Goal: Task Accomplishment & Management: Complete application form

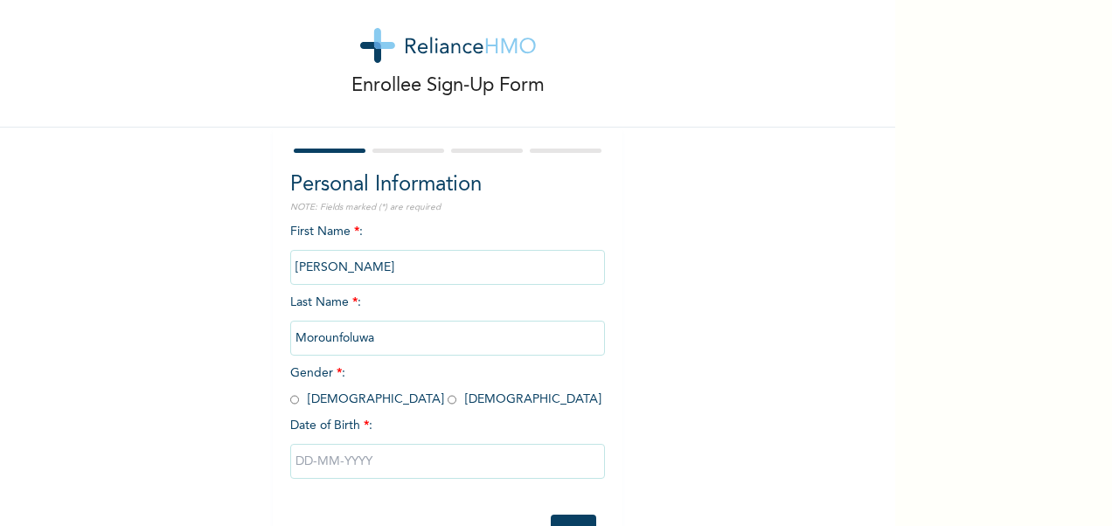
scroll to position [91, 0]
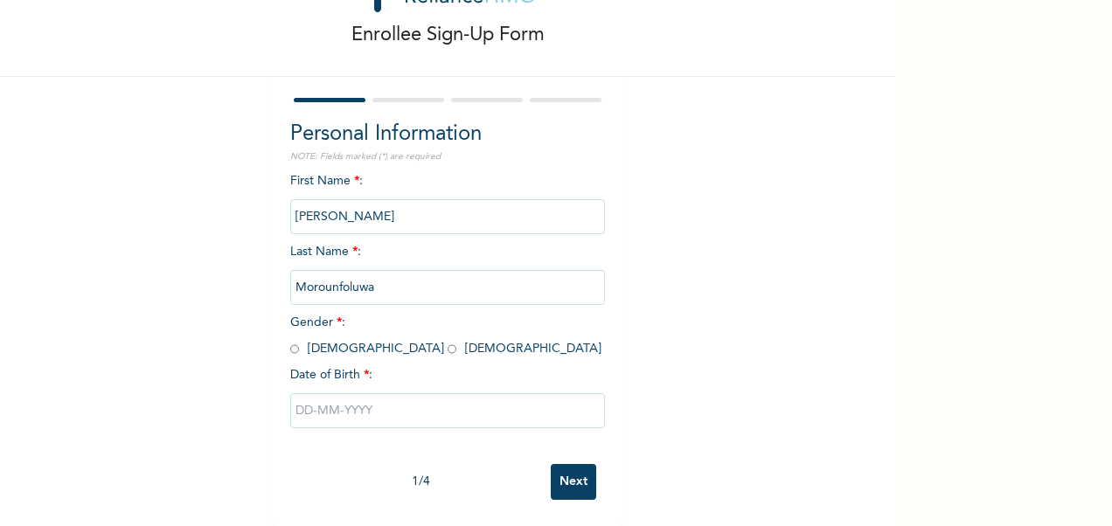
click at [309, 395] on input "text" at bounding box center [447, 410] width 315 height 35
select select "8"
click at [290, 172] on div "First Name * : [PERSON_NAME] Last Name * : Morounfoluwa Gender * : [DEMOGRAPHIC…" at bounding box center [447, 313] width 315 height 283
click at [290, 341] on input "radio" at bounding box center [294, 349] width 9 height 17
radio input "true"
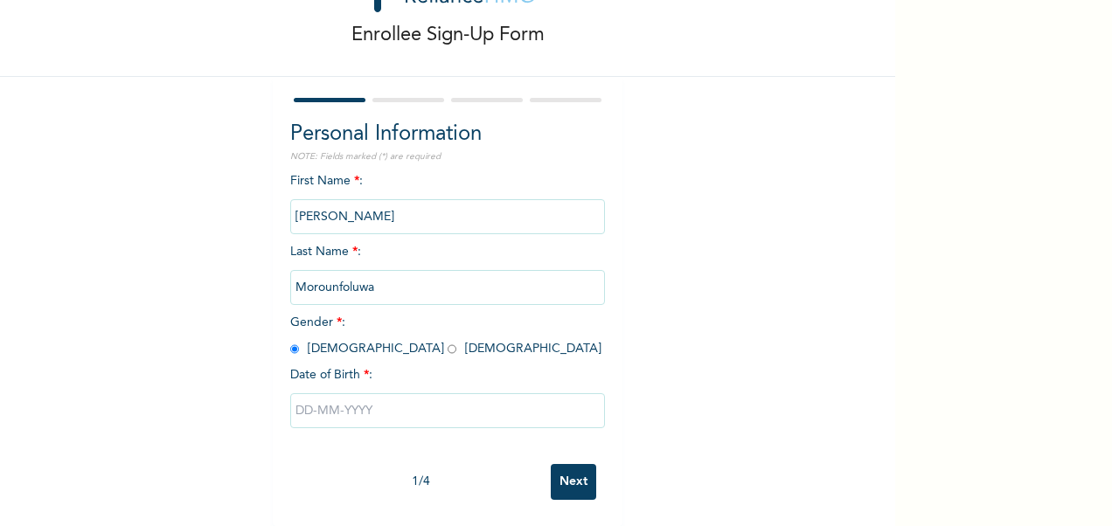
click at [358, 393] on input "text" at bounding box center [447, 410] width 315 height 35
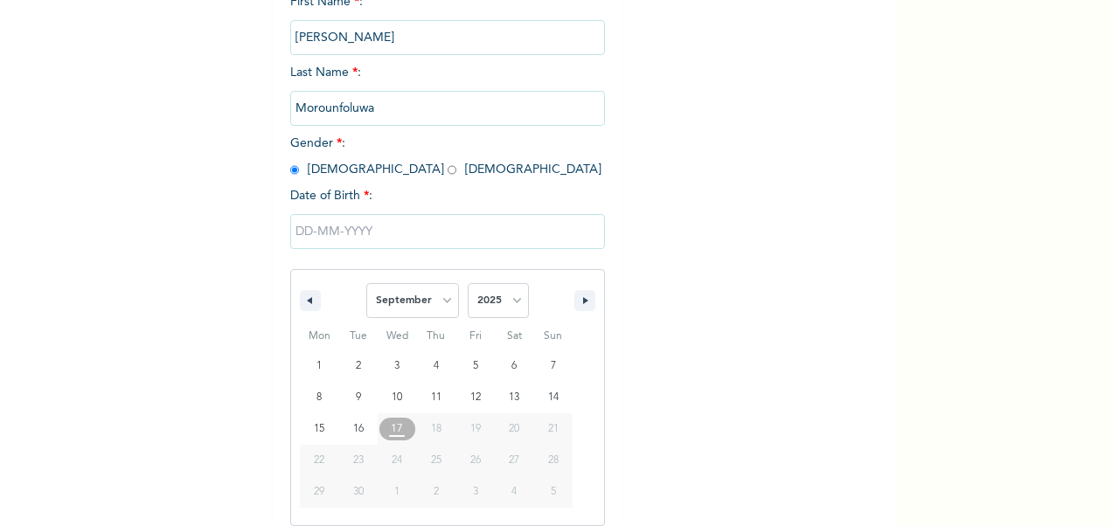
scroll to position [269, 0]
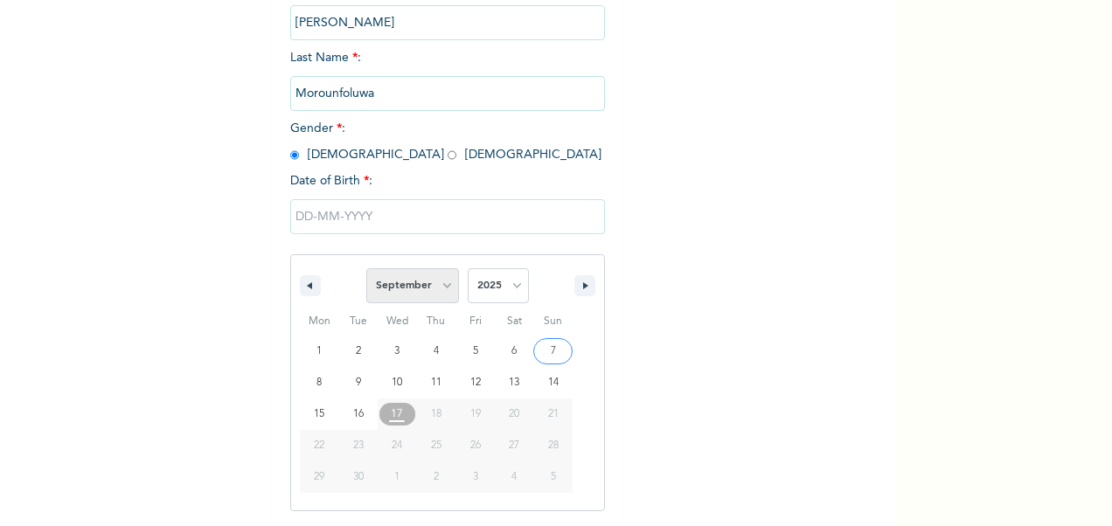
click at [426, 278] on select "January February March April May June July August September October November De…" at bounding box center [412, 285] width 93 height 35
select select "4"
click at [366, 270] on select "January February March April May June July August September October November De…" at bounding box center [412, 285] width 93 height 35
click at [495, 291] on select "2025 2024 2023 2022 2021 2020 2019 2018 2017 2016 2015 2014 2013 2012 2011 2010…" at bounding box center [498, 285] width 61 height 35
type input "[DATE]"
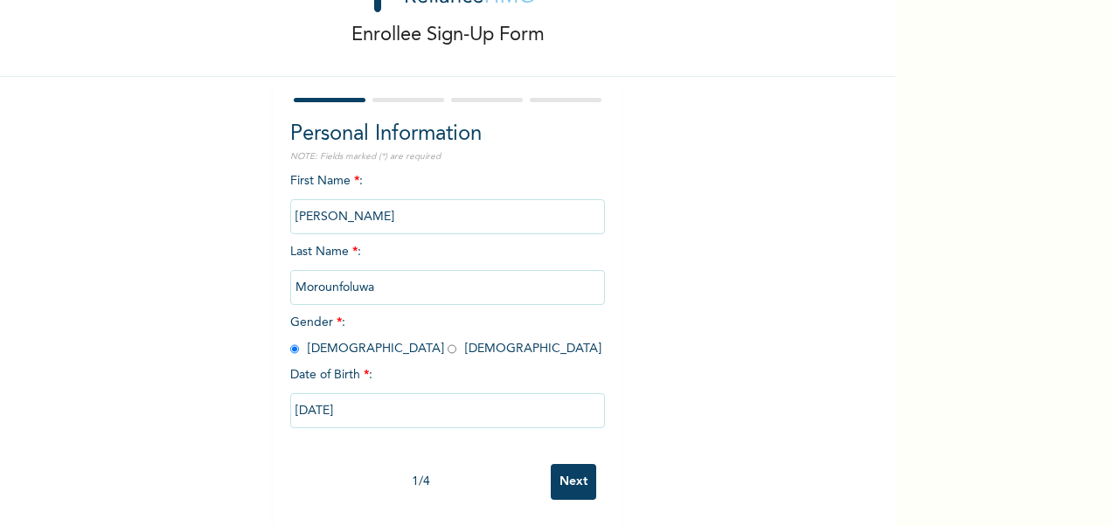
scroll to position [91, 0]
click at [363, 398] on input "[DATE]" at bounding box center [447, 410] width 315 height 35
select select "4"
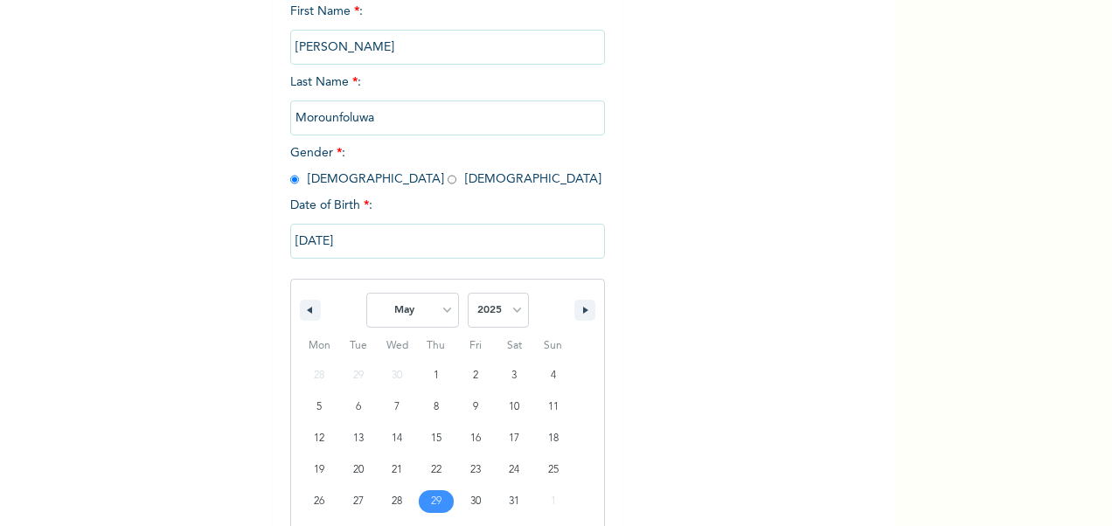
scroll to position [269, 0]
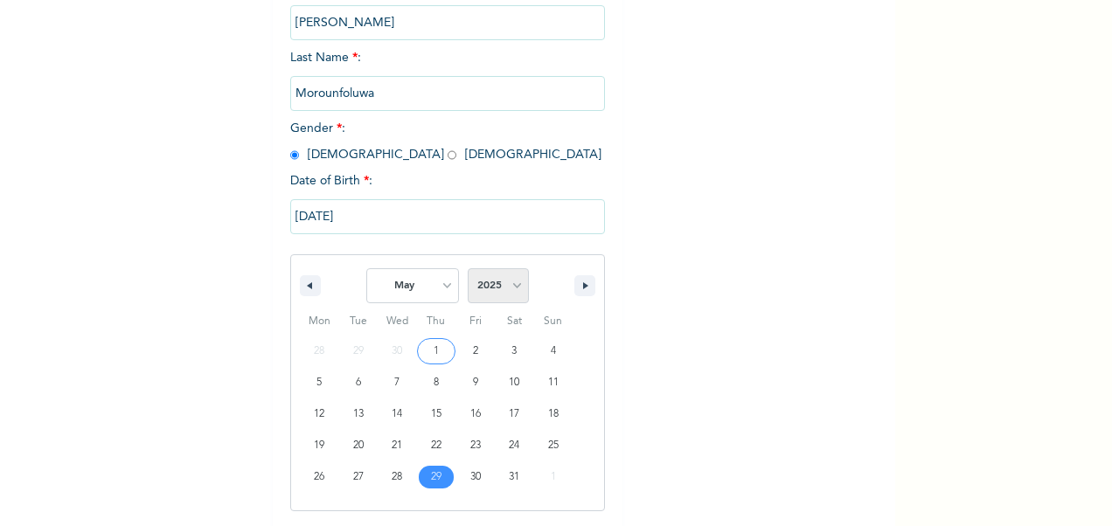
click at [502, 288] on select "2025 2024 2023 2022 2021 2020 2019 2018 2017 2016 2015 2014 2013 2012 2011 2010…" at bounding box center [498, 285] width 61 height 35
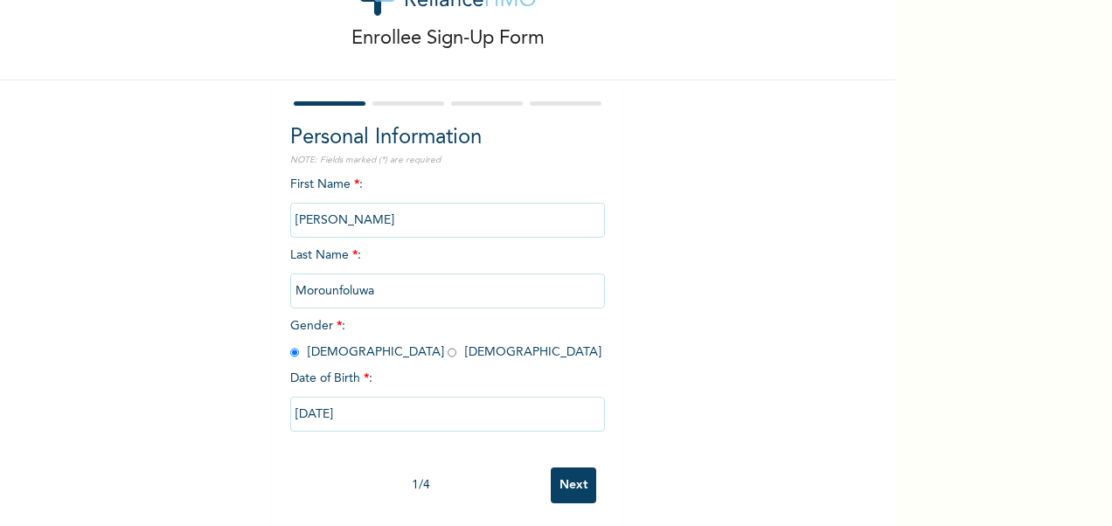
scroll to position [72, 0]
click at [504, 423] on input "[DATE]" at bounding box center [447, 414] width 315 height 35
select select "4"
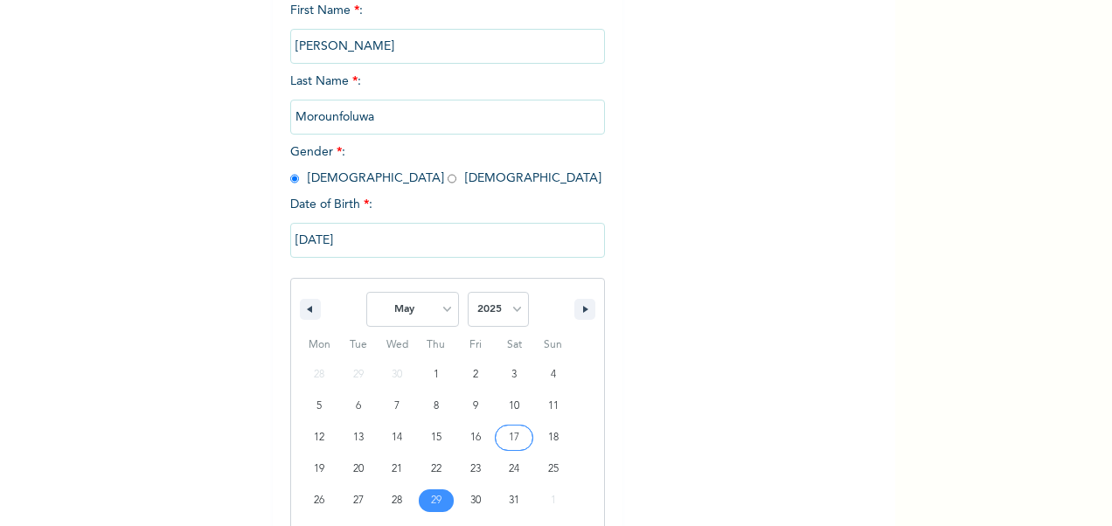
scroll to position [269, 0]
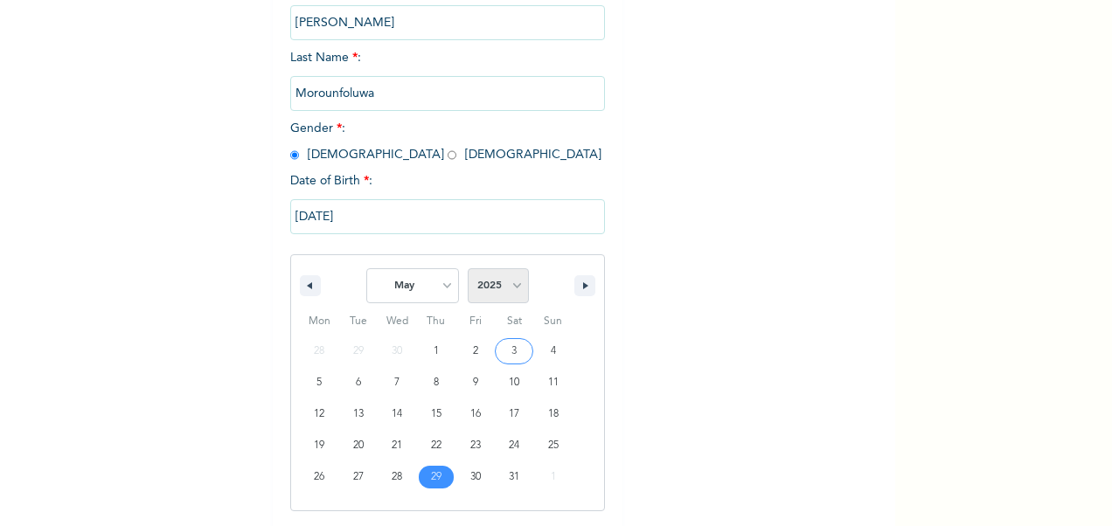
click at [508, 273] on select "2025 2024 2023 2022 2021 2020 2019 2018 2017 2016 2015 2014 2013 2012 2011 2010…" at bounding box center [498, 285] width 61 height 35
select select "1996"
click at [468, 270] on select "2025 2024 2023 2022 2021 2020 2019 2018 2017 2016 2015 2014 2013 2012 2011 2010…" at bounding box center [498, 285] width 61 height 35
type input "[DATE]"
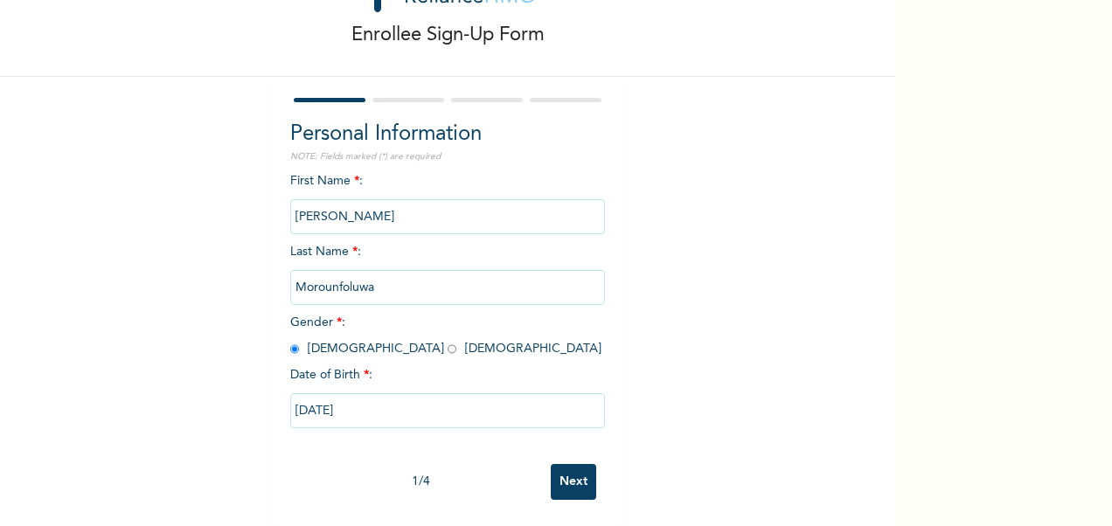
click at [562, 464] on input "Next" at bounding box center [573, 482] width 45 height 36
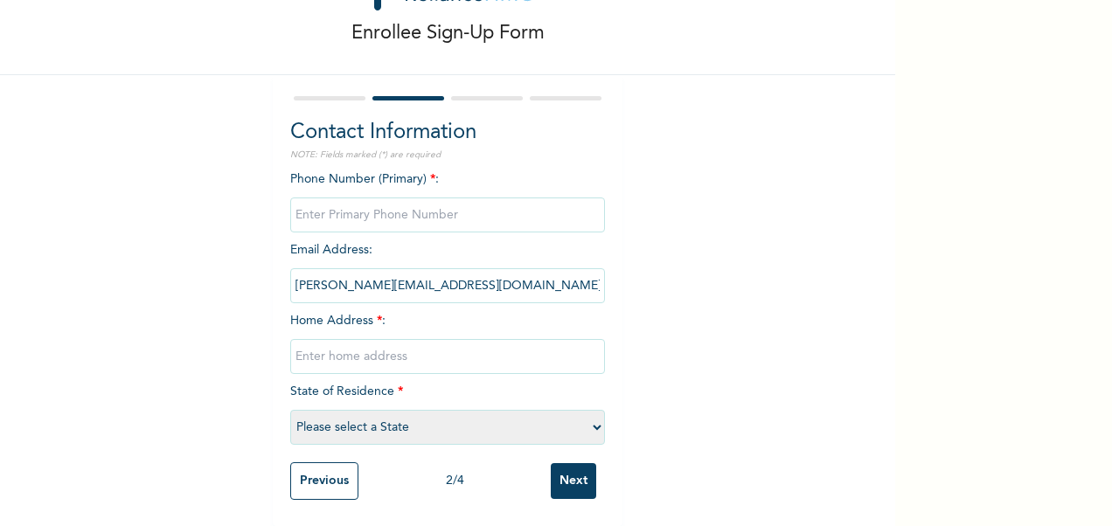
click at [386, 204] on input "phone" at bounding box center [447, 214] width 315 height 35
type input "08164967979"
click at [353, 344] on input "text" at bounding box center [447, 356] width 315 height 35
type input "[STREET_ADDRESS]"
click at [366, 415] on select "Please select a State [PERSON_NAME] (FCT) [PERSON_NAME] Ibom [GEOGRAPHIC_DATA] …" at bounding box center [447, 427] width 315 height 35
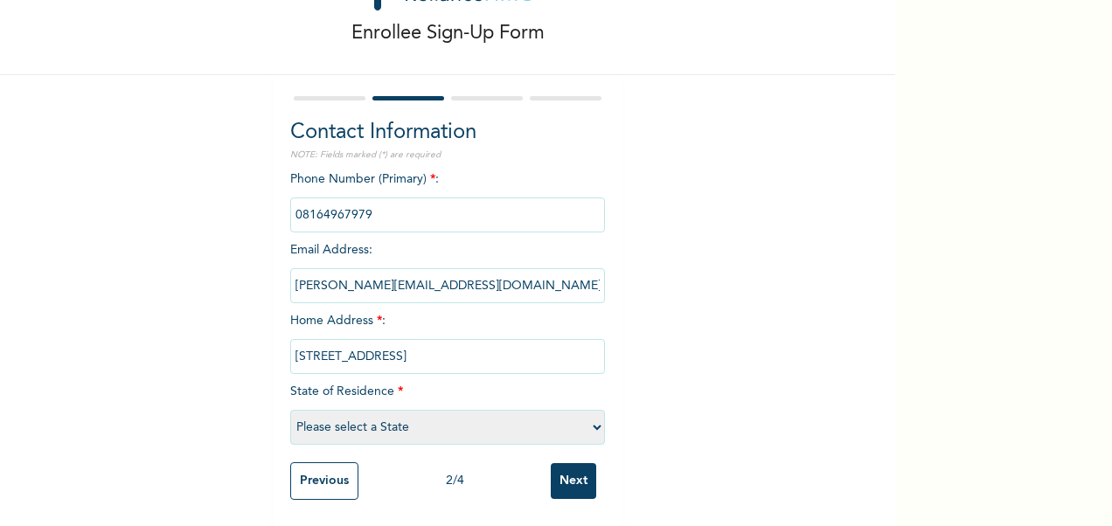
select select "28"
click at [290, 410] on select "Please select a State [PERSON_NAME] (FCT) [PERSON_NAME] Ibom [GEOGRAPHIC_DATA] …" at bounding box center [447, 427] width 315 height 35
click at [512, 349] on input "[STREET_ADDRESS]" at bounding box center [447, 356] width 315 height 35
type input "[STREET_ADDRESS]"
click at [572, 467] on input "Next" at bounding box center [573, 481] width 45 height 36
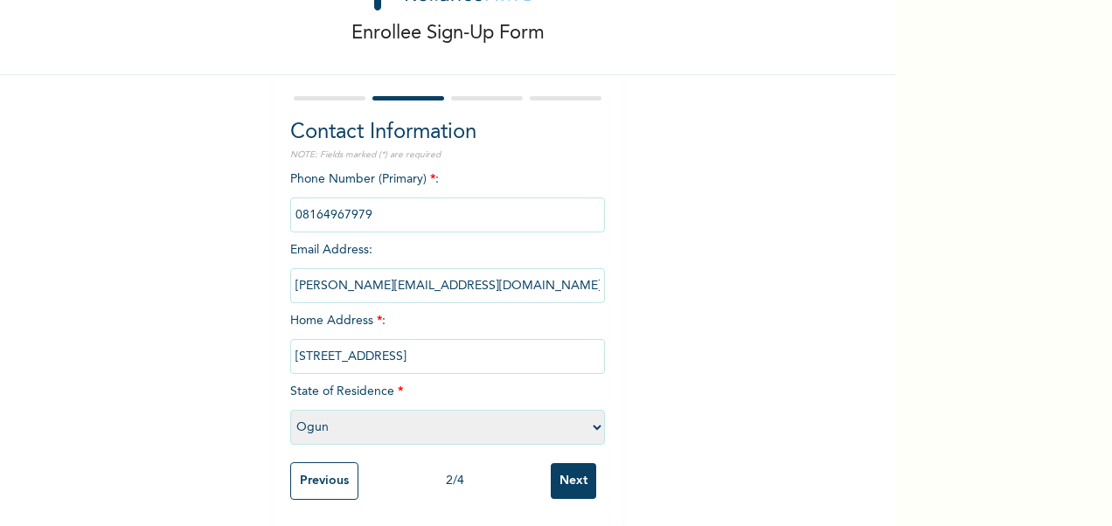
scroll to position [0, 0]
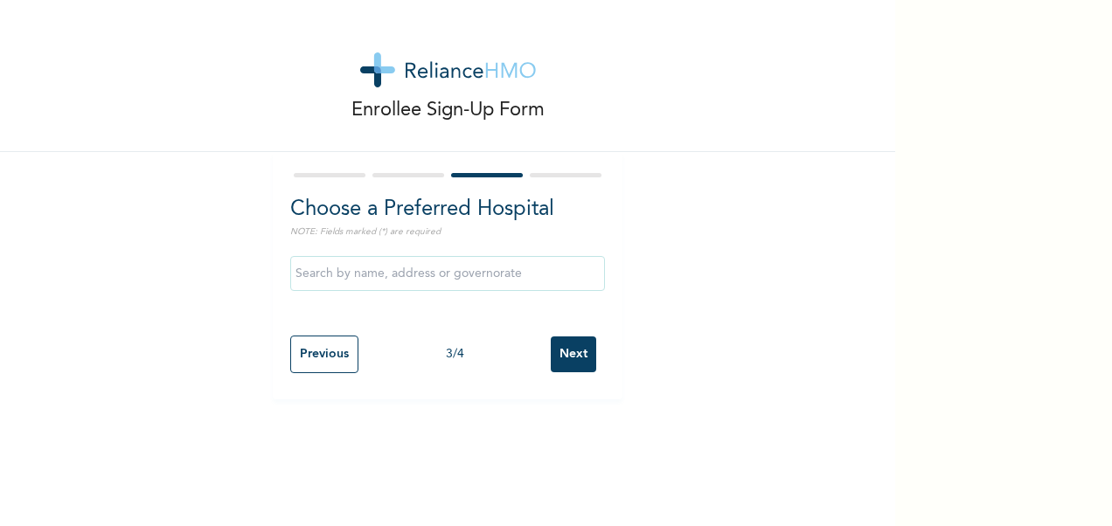
click at [502, 279] on input "text" at bounding box center [447, 273] width 315 height 35
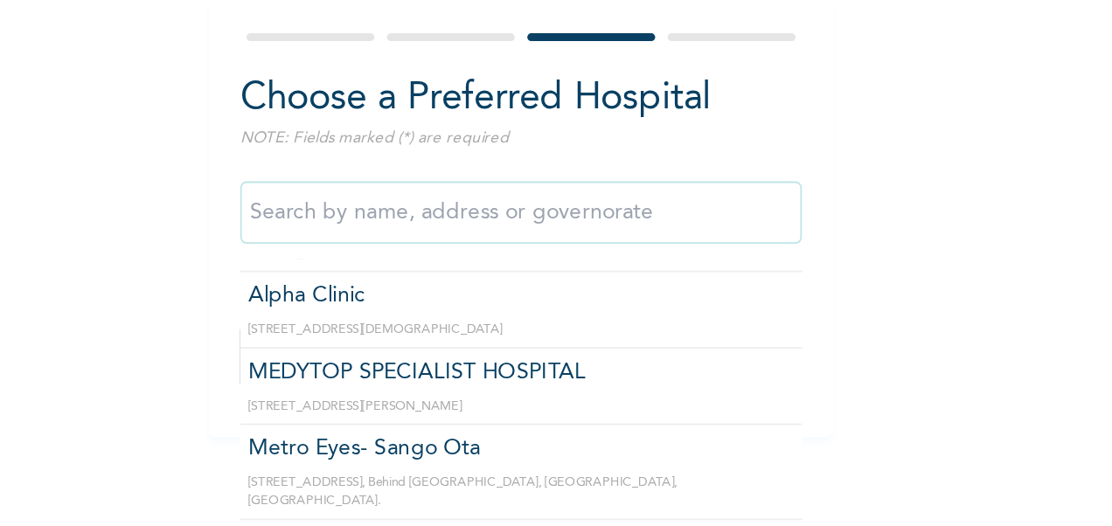
scroll to position [807, 0]
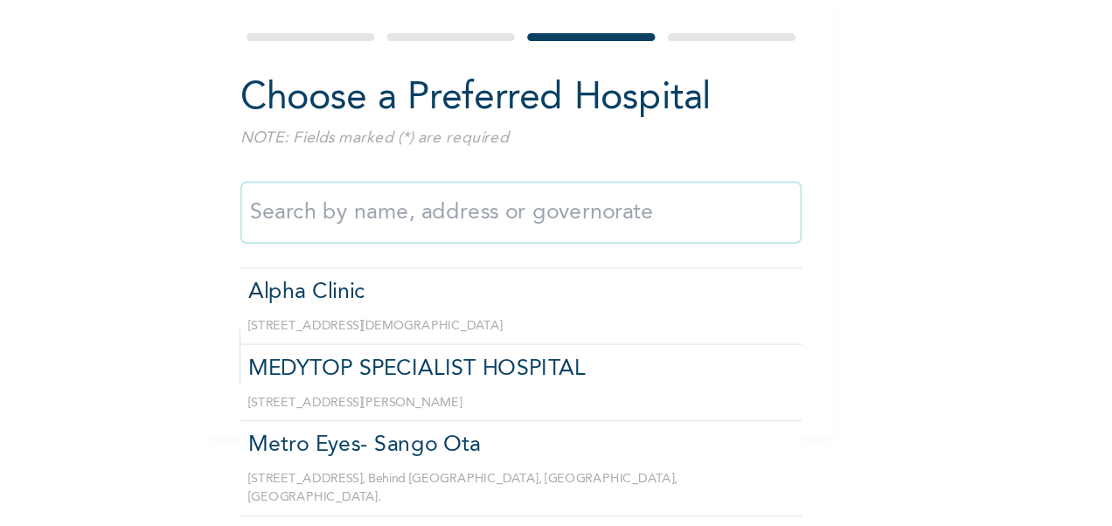
click at [395, 272] on input "text" at bounding box center [447, 273] width 315 height 35
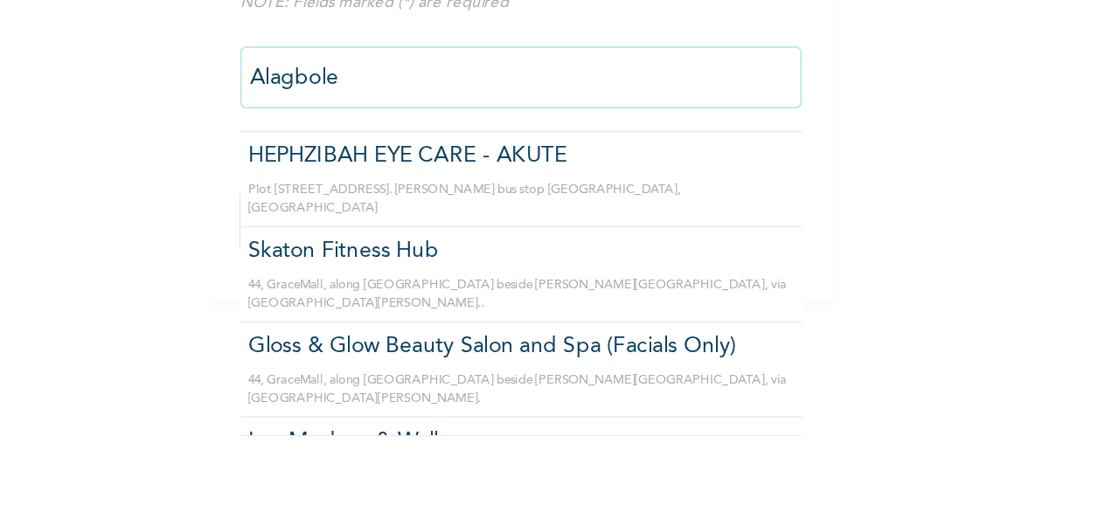
scroll to position [0, 0]
type input "Alagbole"
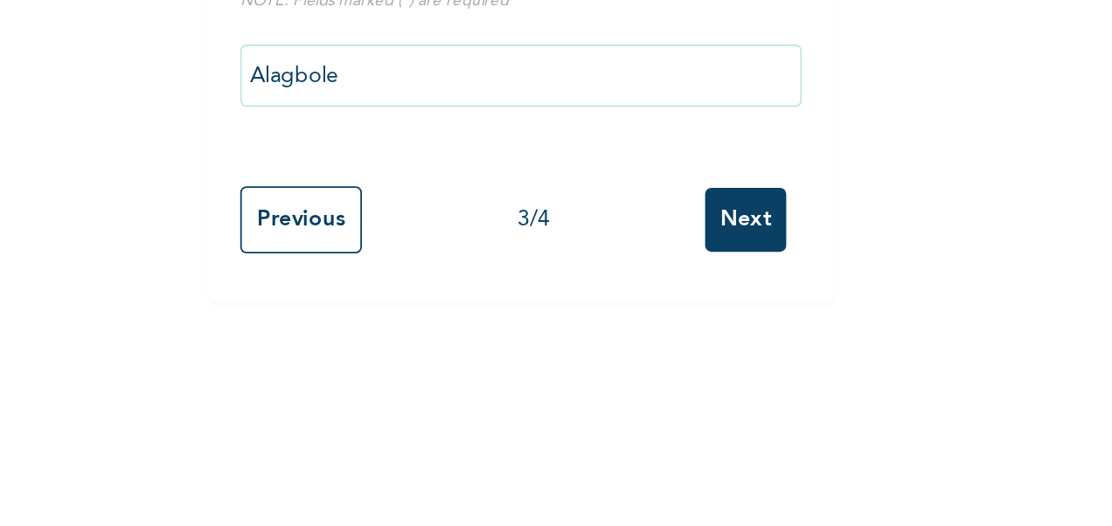
drag, startPoint x: 280, startPoint y: 400, endPoint x: 320, endPoint y: 402, distance: 40.2
click at [320, 402] on div "Enrollee Sign-Up Form Choose a Preferred Hospital NOTE: Fields marked (*) are r…" at bounding box center [447, 263] width 895 height 526
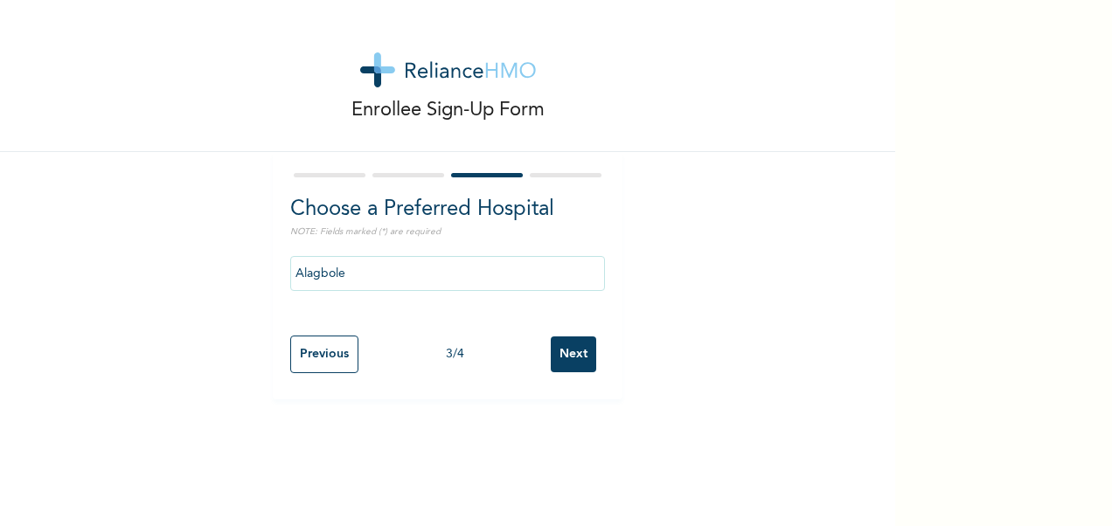
click at [337, 350] on input "Previous" at bounding box center [324, 355] width 68 height 38
select select "28"
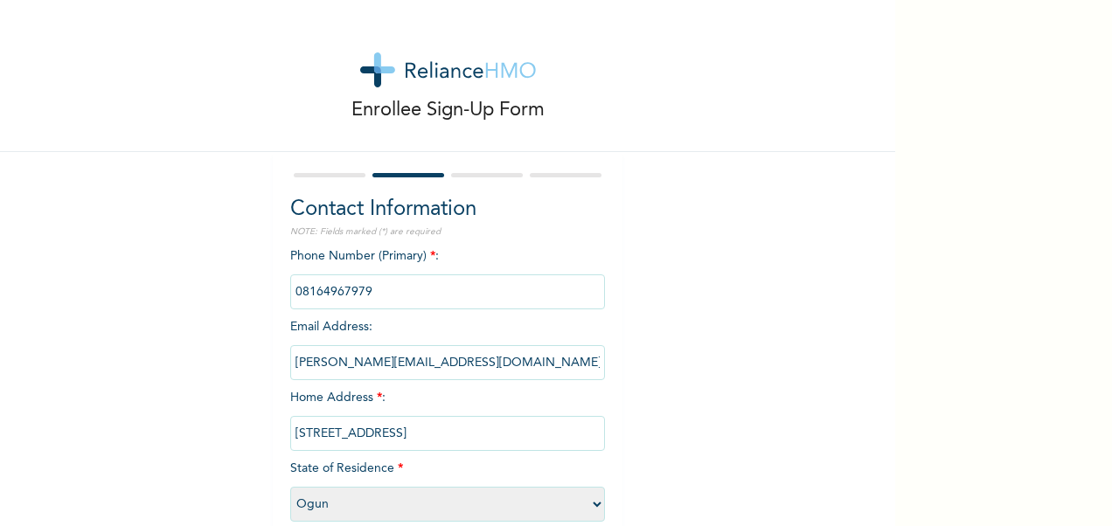
scroll to position [93, 0]
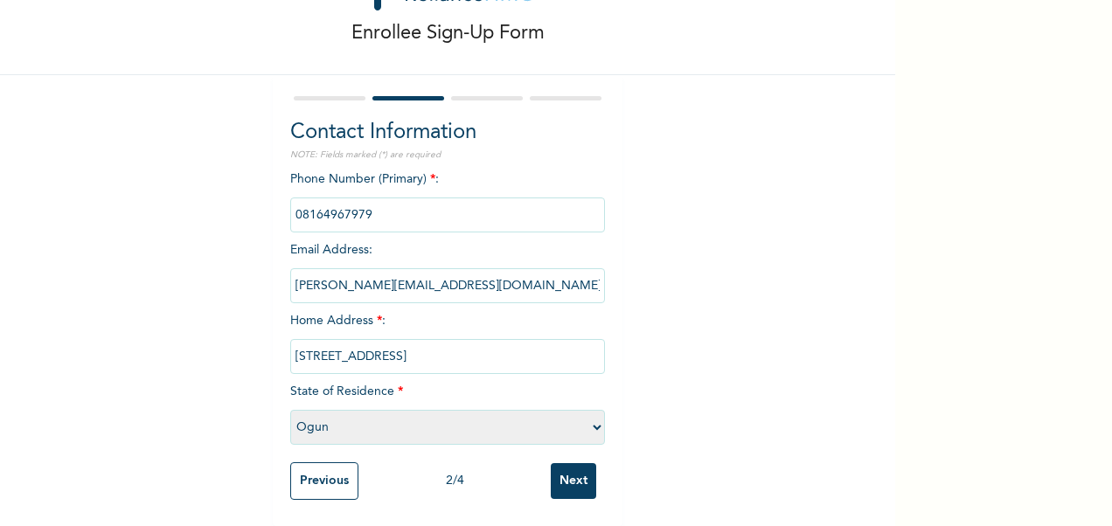
click at [568, 464] on input "Next" at bounding box center [573, 481] width 45 height 36
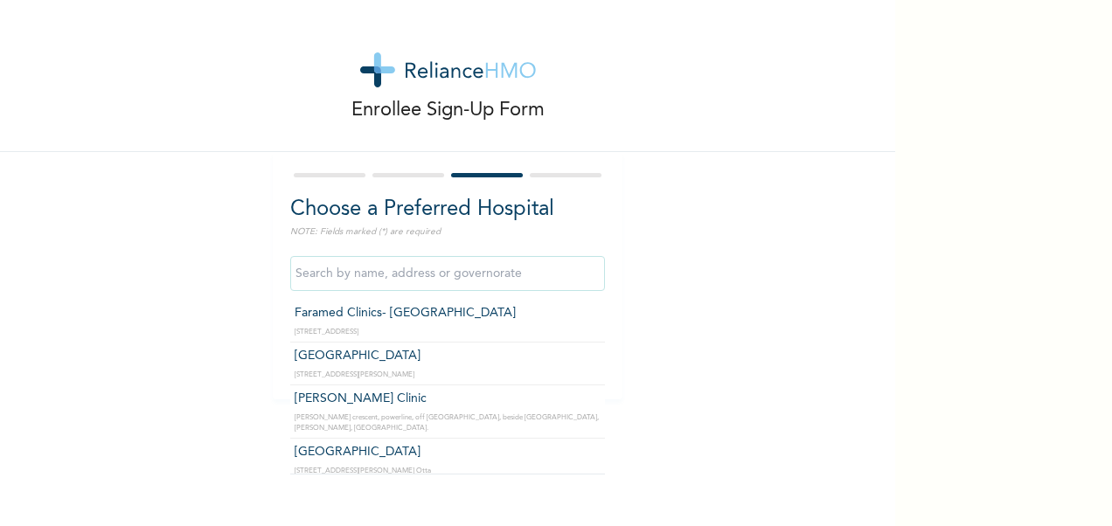
click at [426, 272] on input "text" at bounding box center [447, 273] width 315 height 35
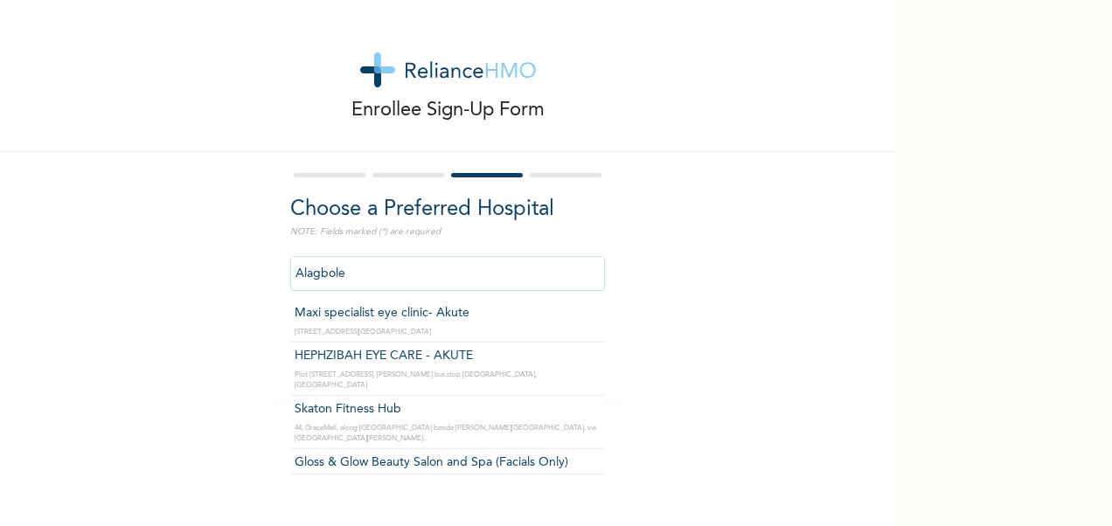
type input "Maxi specialist eye clinic- Akute"
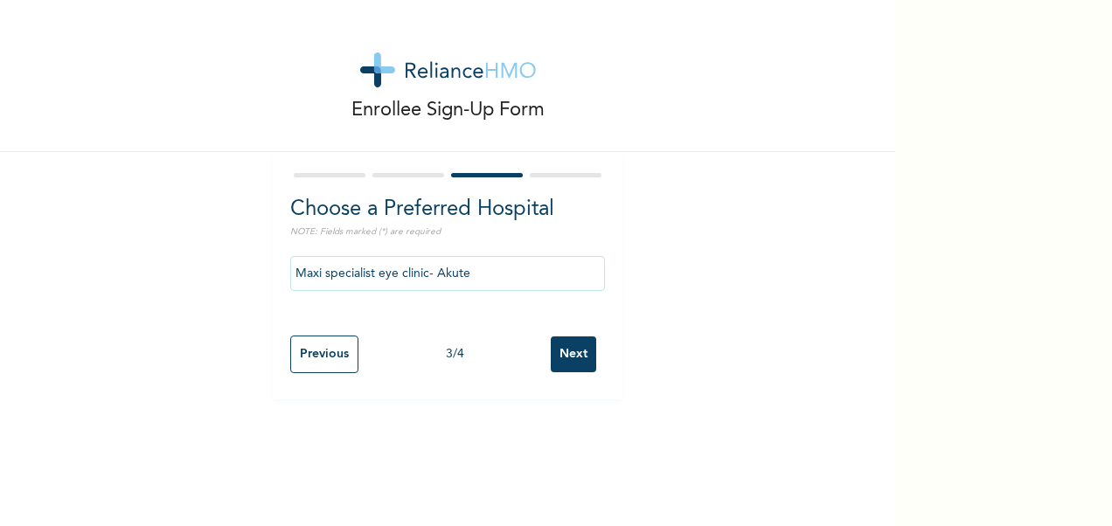
drag, startPoint x: 443, startPoint y: 313, endPoint x: 320, endPoint y: 346, distance: 127.6
click at [320, 346] on input "Previous" at bounding box center [324, 355] width 68 height 38
select select "28"
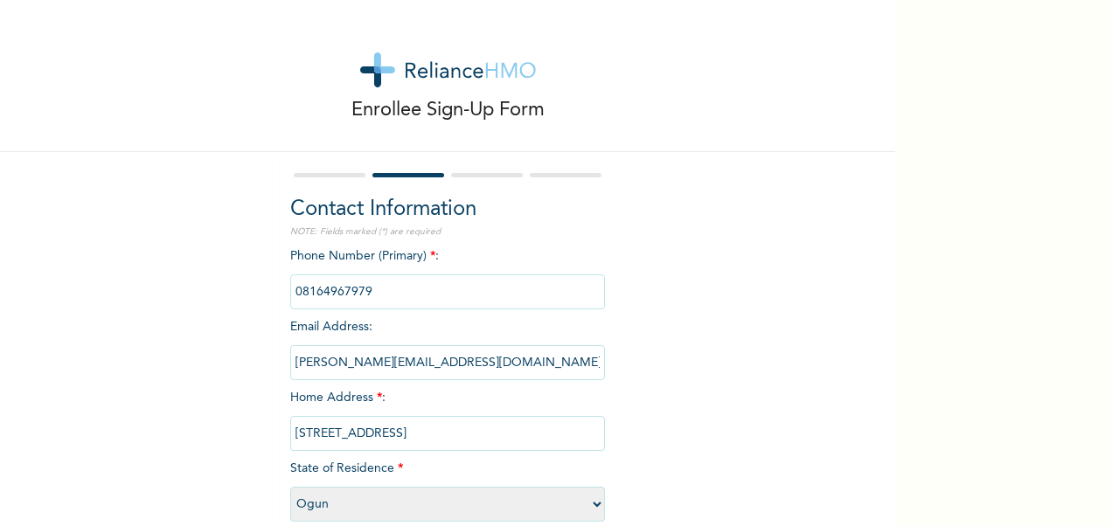
scroll to position [93, 0]
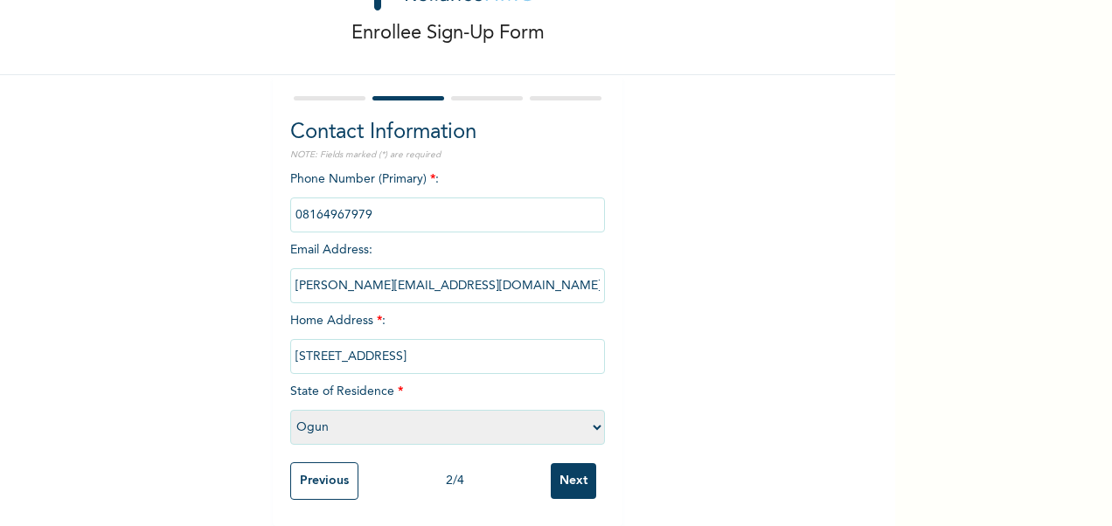
click at [568, 465] on input "Next" at bounding box center [573, 481] width 45 height 36
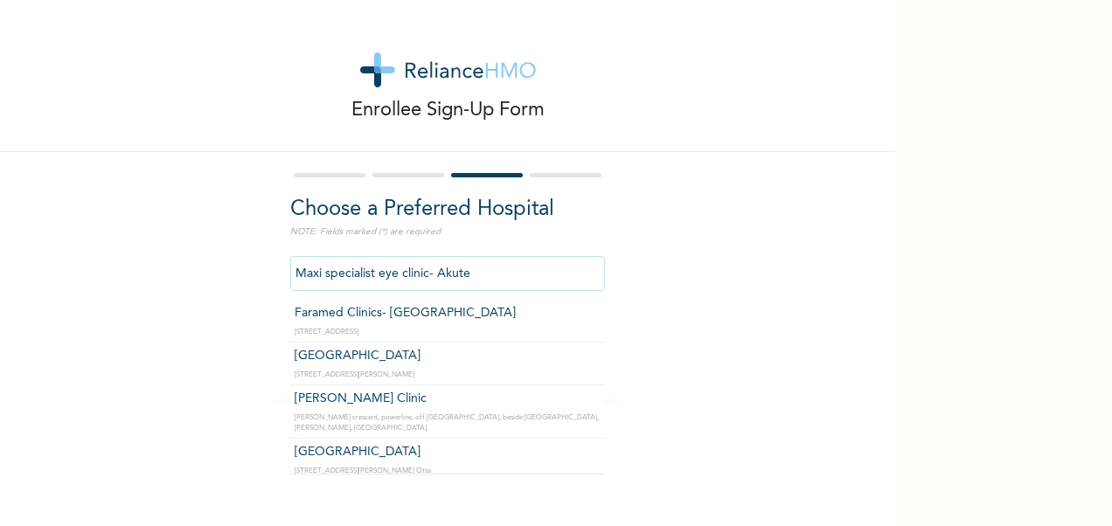
click at [469, 276] on input "Maxi specialist eye clinic- Akute" at bounding box center [447, 273] width 315 height 35
drag, startPoint x: 289, startPoint y: 274, endPoint x: 468, endPoint y: 281, distance: 179.2
click at [468, 281] on input "Maxi specialist eye clinic- Akute" at bounding box center [447, 273] width 315 height 35
paste input "Maxi specialist eye clinic- Akute"
type input "M"
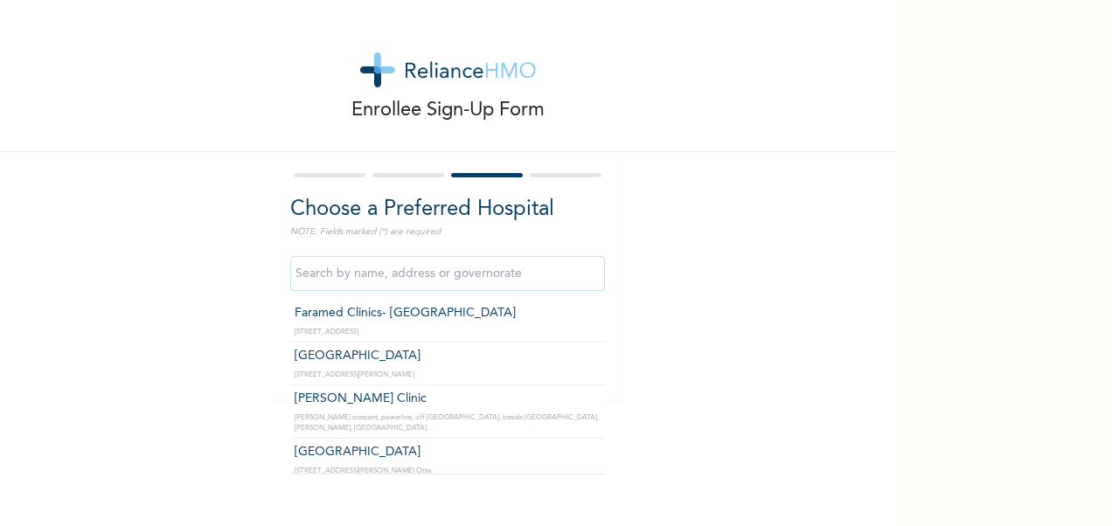
paste input "Maxi specialist eye clinic- Akute"
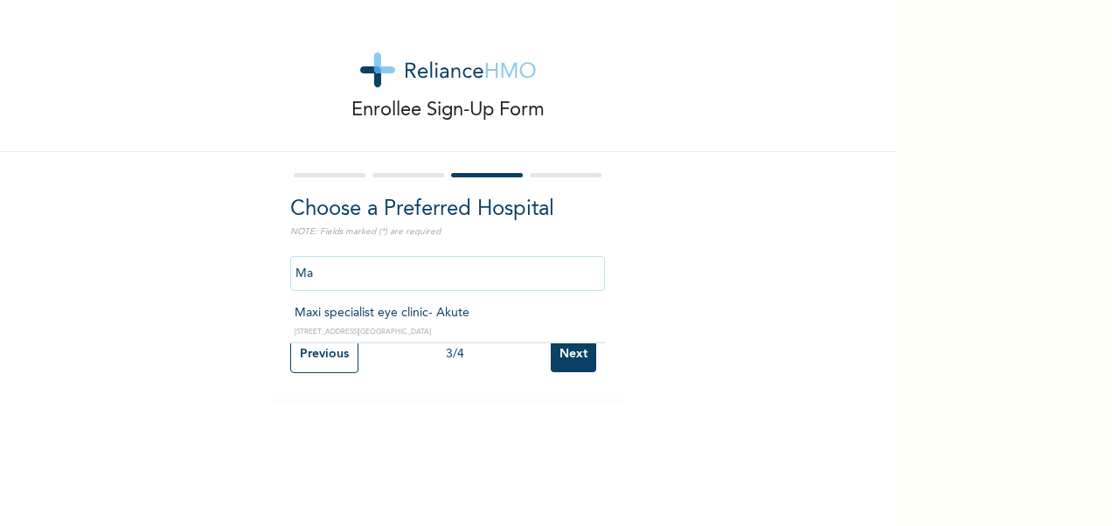
type input "M"
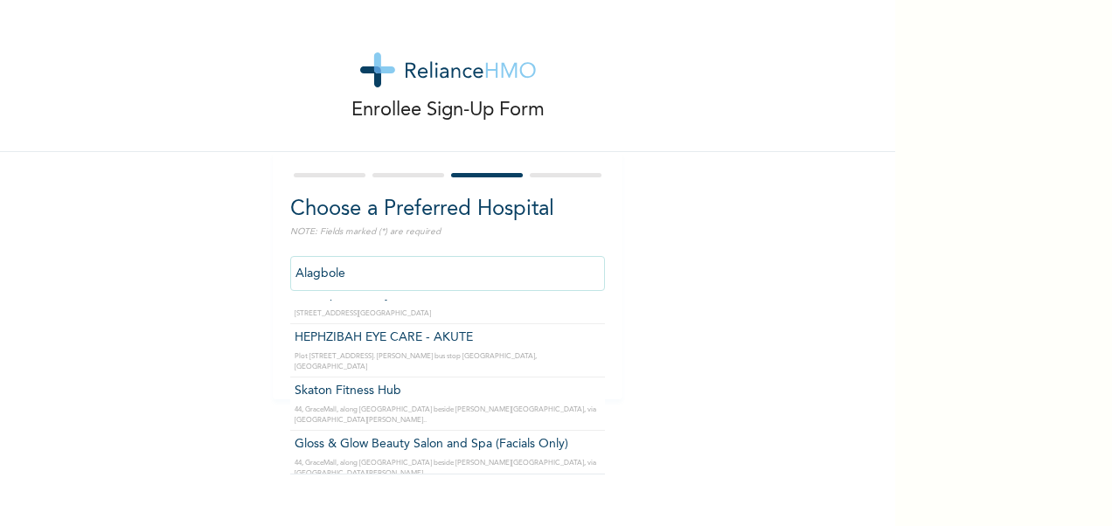
scroll to position [24, 0]
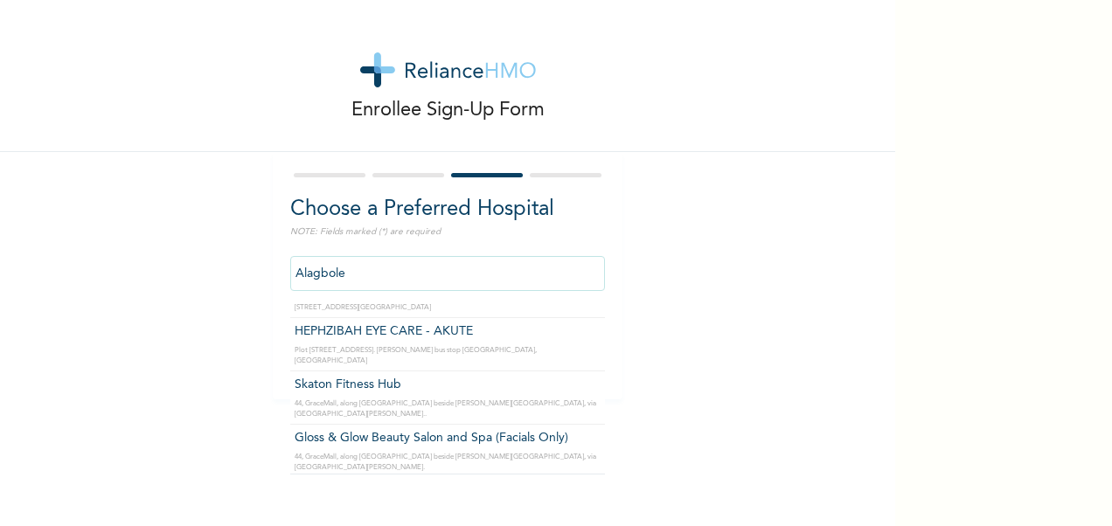
type input "HEPHZIBAH EYE CARE - AKUTE"
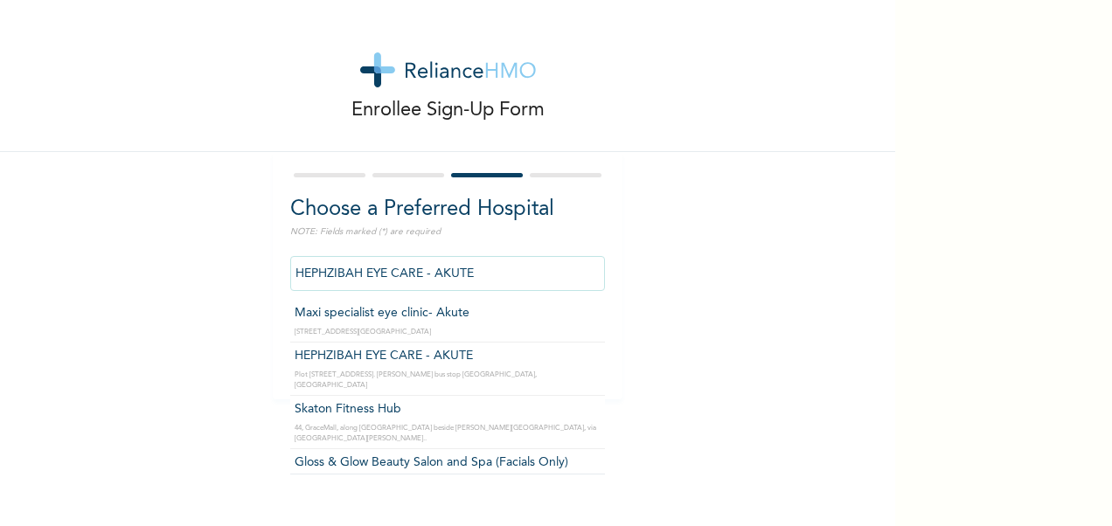
drag, startPoint x: 470, startPoint y: 267, endPoint x: 269, endPoint y: 278, distance: 201.3
click at [273, 278] on div "Choose a Preferred Hospital NOTE: Fields marked (*) are required HEPHZIBAH EYE …" at bounding box center [448, 275] width 350 height 247
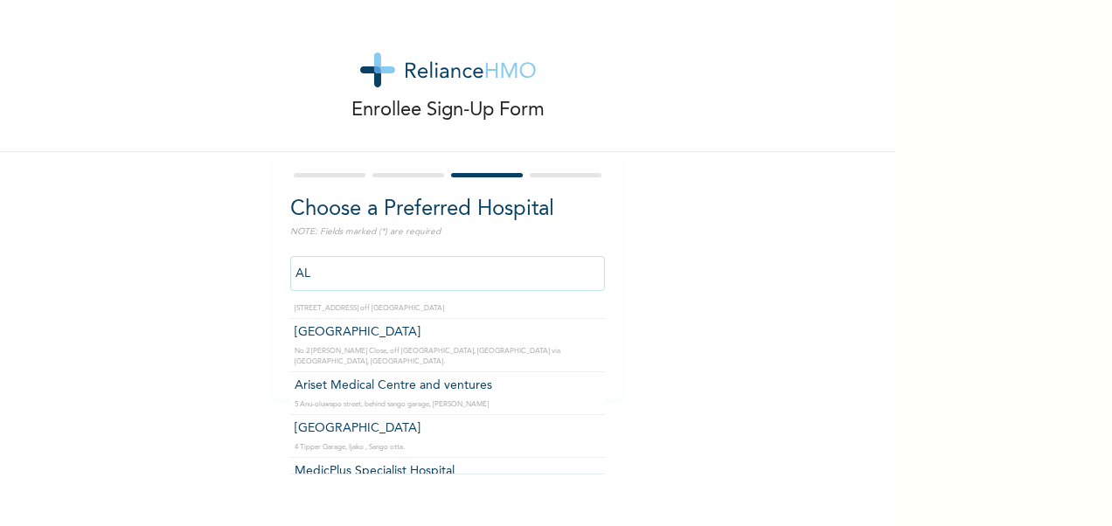
scroll to position [1112, 0]
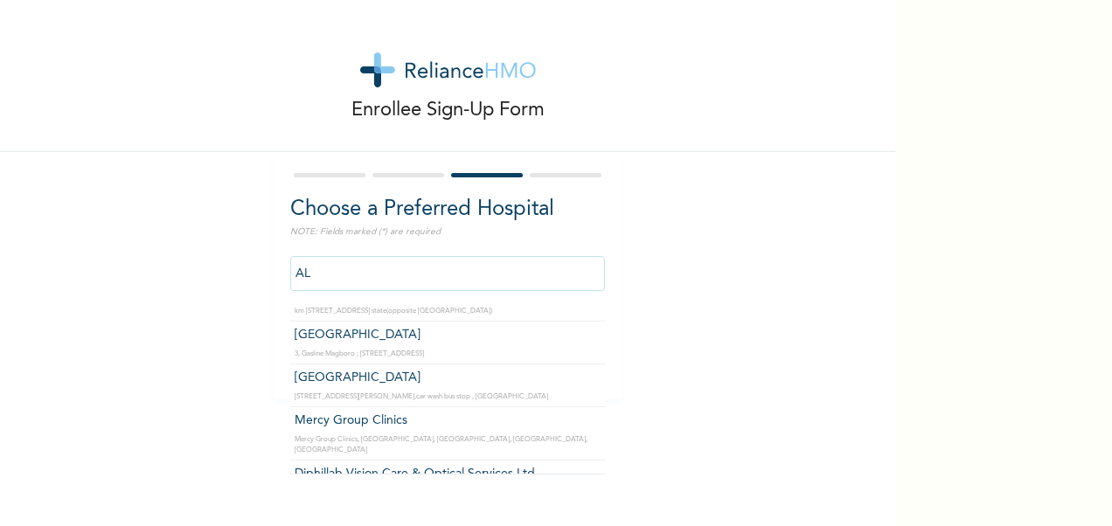
type input "A"
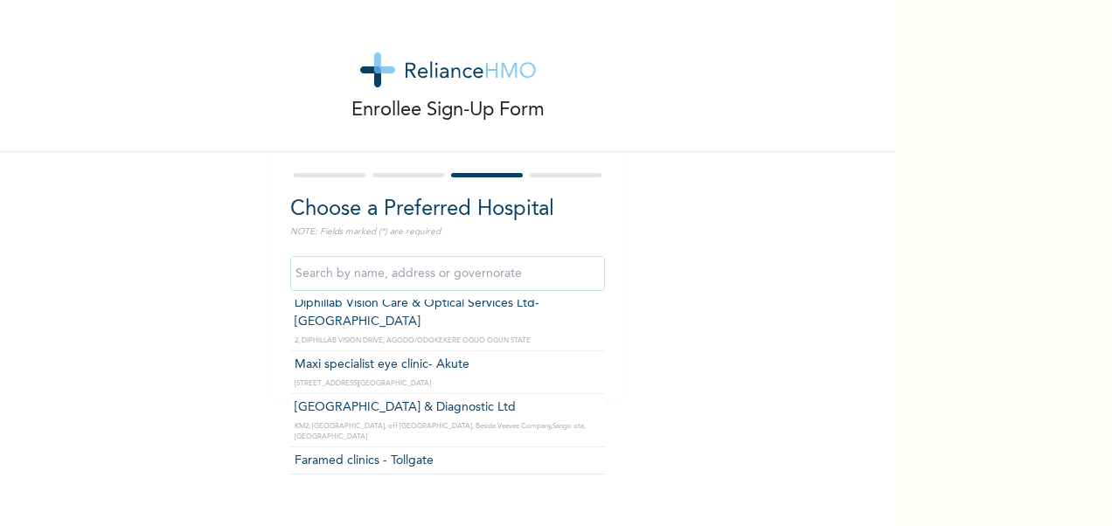
type input "A"
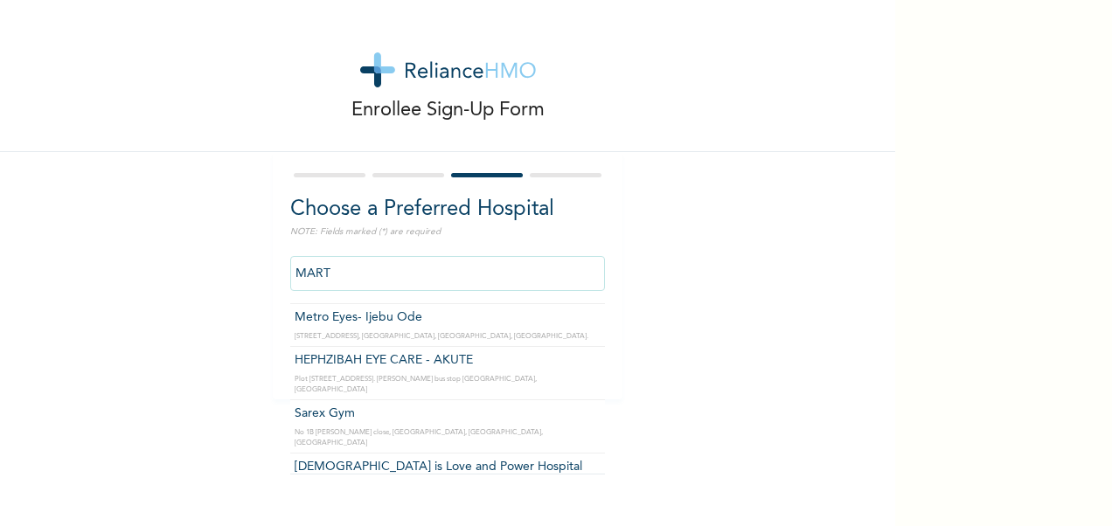
scroll to position [0, 0]
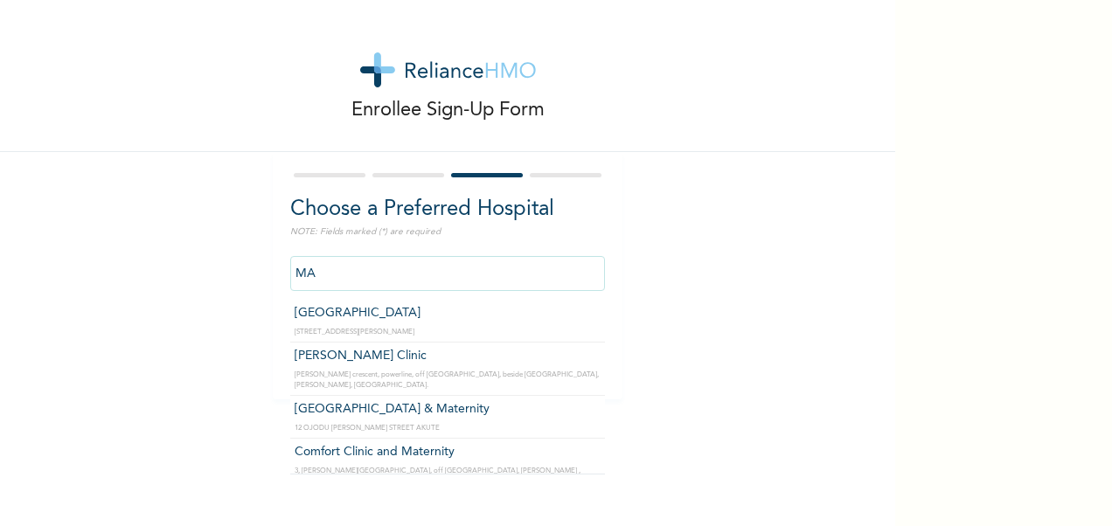
type input "M"
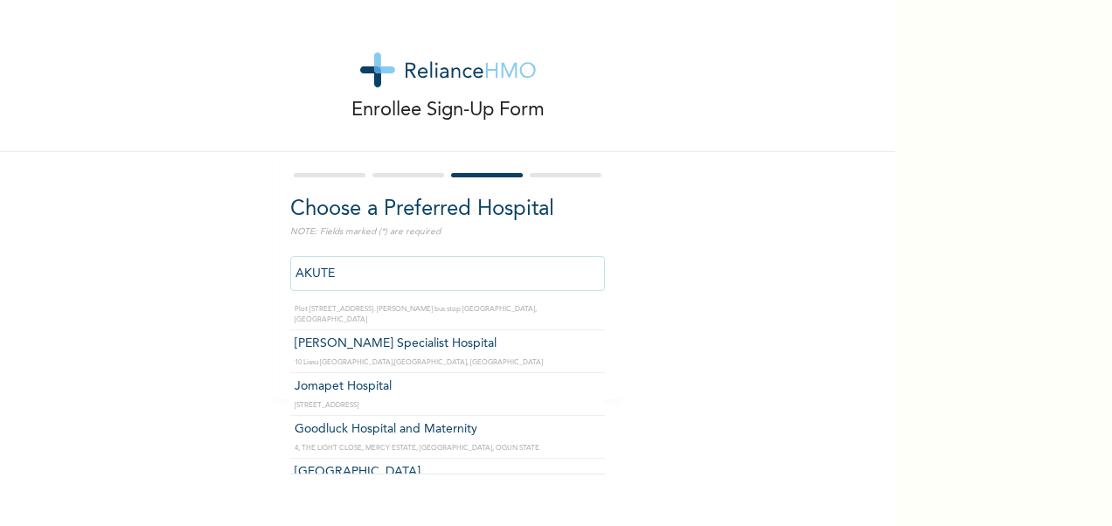
scroll to position [191, 0]
type input "Jomapet Hospital"
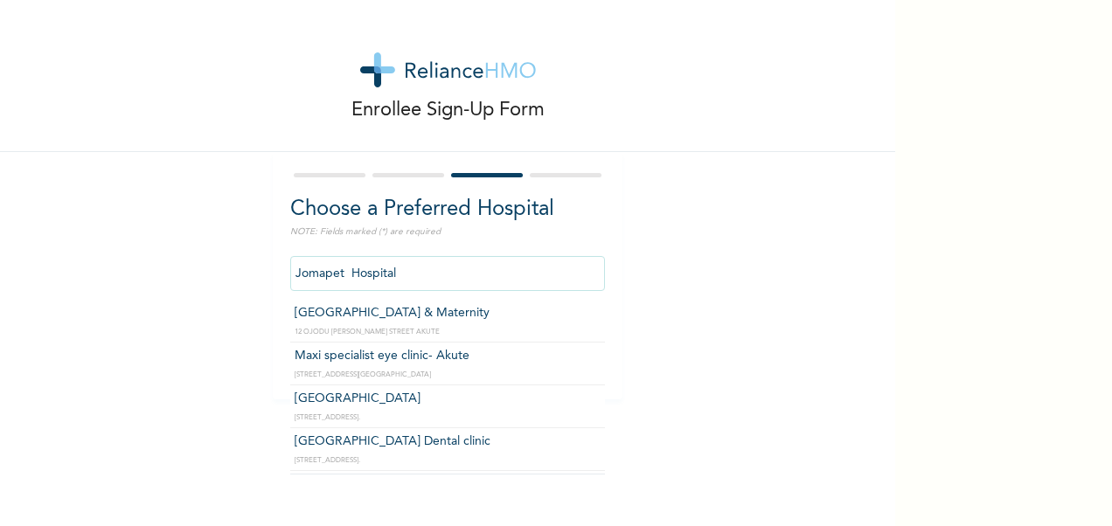
drag, startPoint x: 398, startPoint y: 273, endPoint x: 275, endPoint y: 273, distance: 123.2
click at [275, 273] on div "Choose a Preferred Hospital NOTE: Fields marked (*) are required Jomapet Hospit…" at bounding box center [448, 275] width 350 height 247
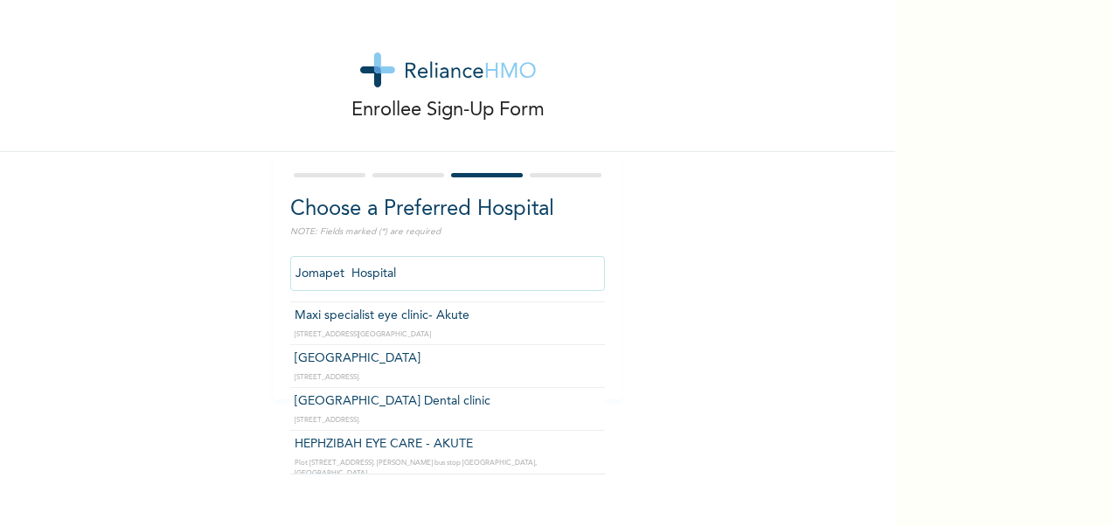
scroll to position [0, 0]
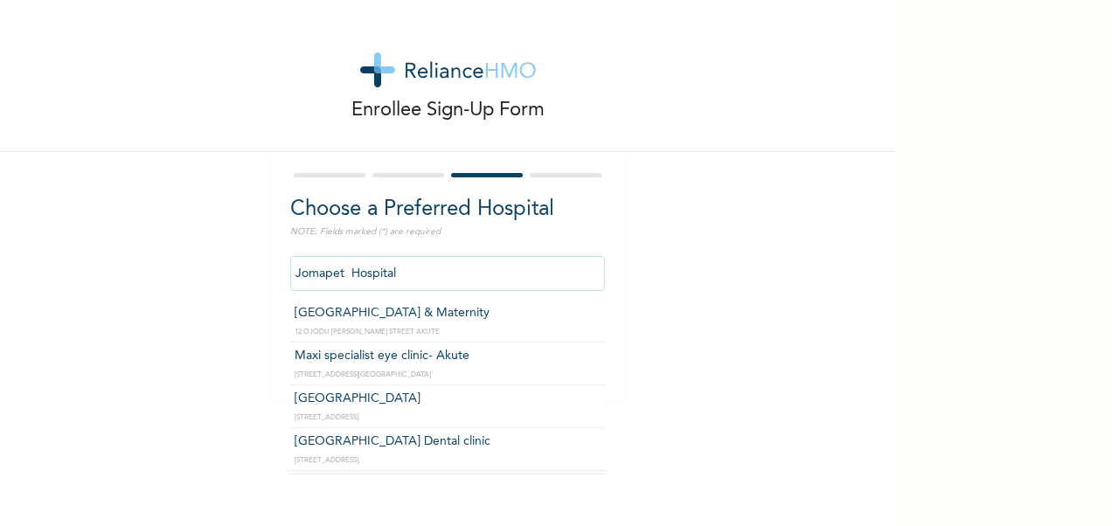
click at [473, 280] on input "Jomapet Hospital" at bounding box center [447, 273] width 315 height 35
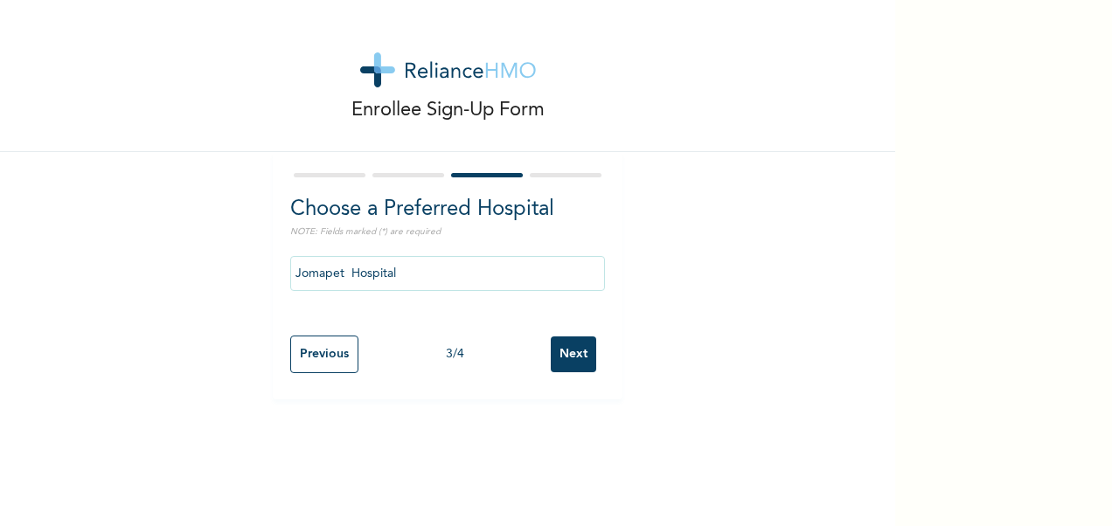
drag, startPoint x: 689, startPoint y: 388, endPoint x: 605, endPoint y: 412, distance: 88.0
click at [605, 412] on div "Enrollee Sign-Up Form Choose a Preferred Hospital NOTE: Fields marked (*) are r…" at bounding box center [447, 263] width 895 height 526
click at [344, 348] on input "Previous" at bounding box center [324, 355] width 68 height 38
select select "28"
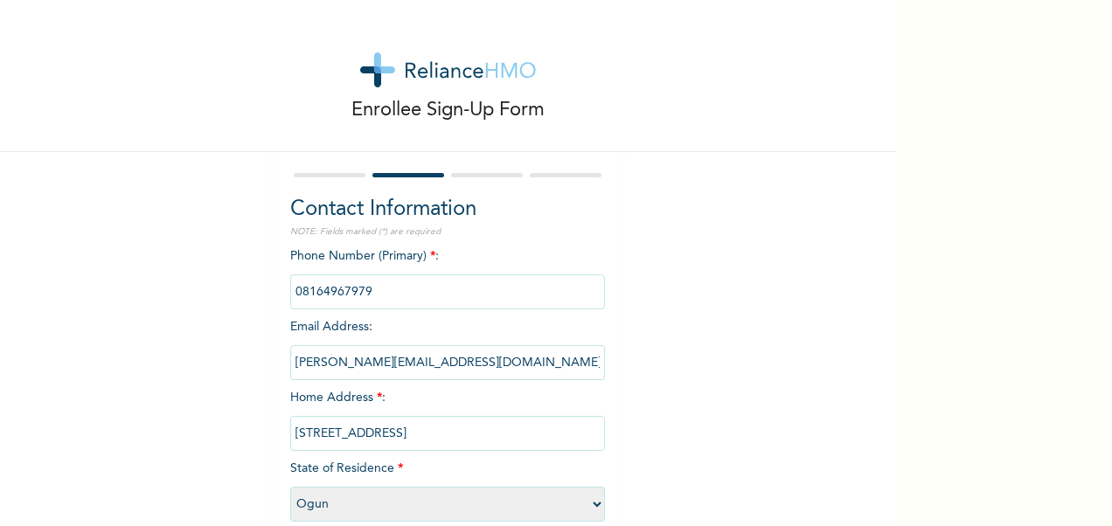
scroll to position [93, 0]
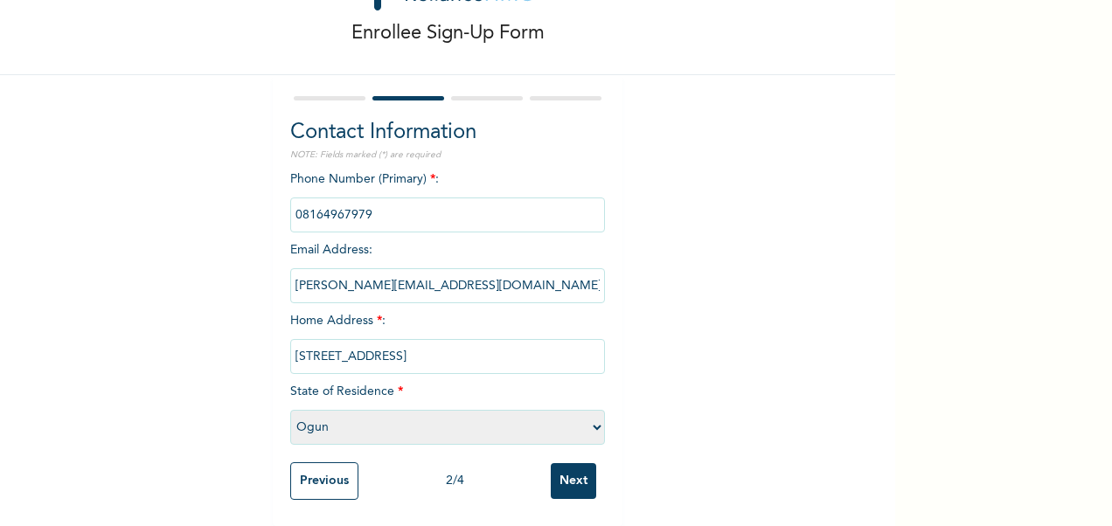
click at [562, 463] on input "Next" at bounding box center [573, 481] width 45 height 36
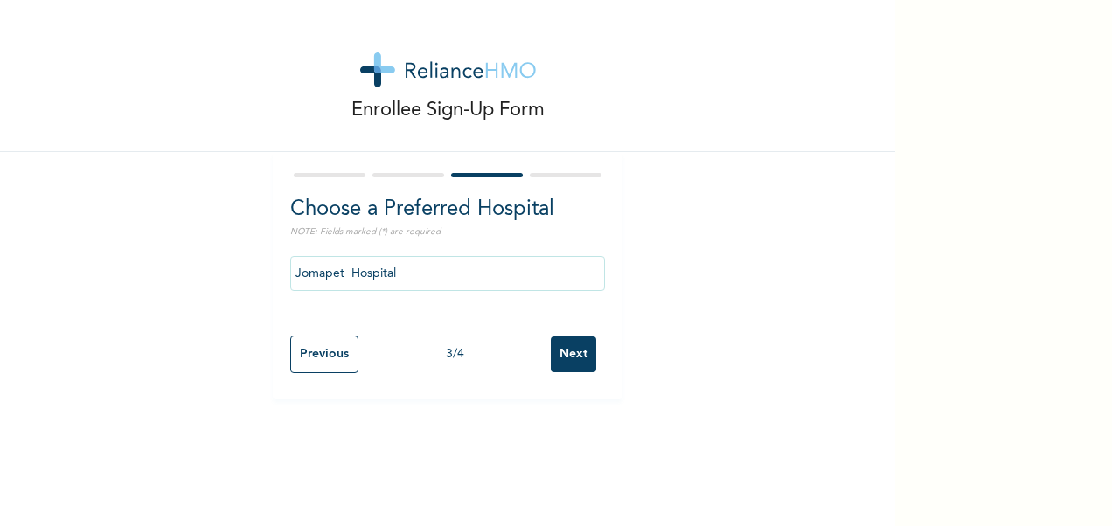
scroll to position [0, 0]
click at [576, 346] on input "Next" at bounding box center [573, 354] width 45 height 36
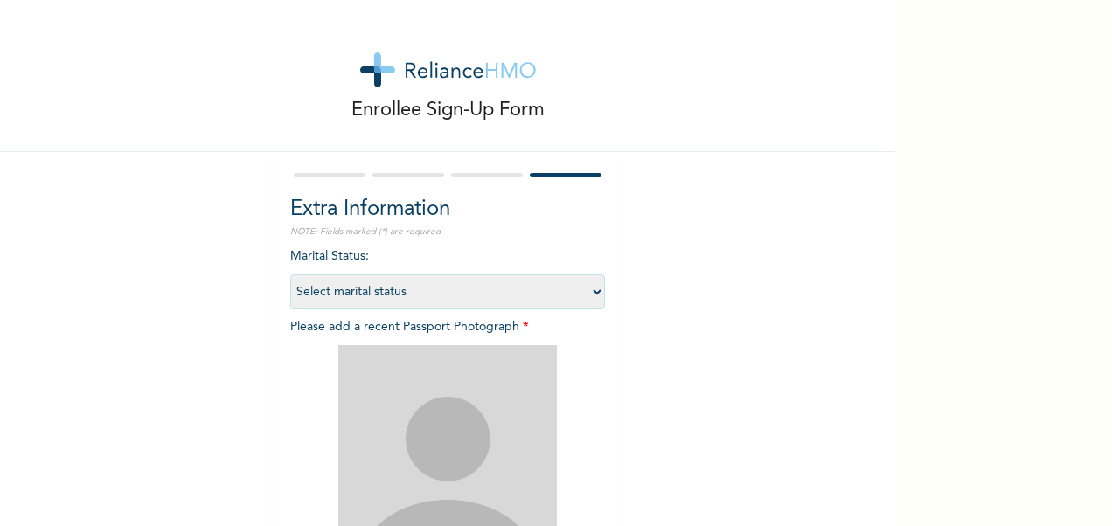
scroll to position [241, 0]
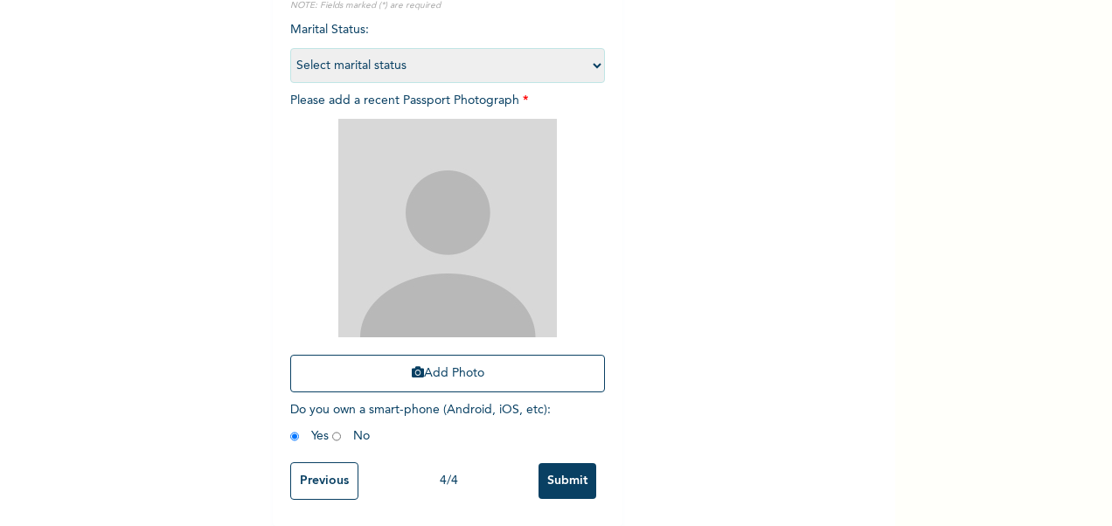
click at [316, 467] on input "Previous" at bounding box center [324, 481] width 68 height 38
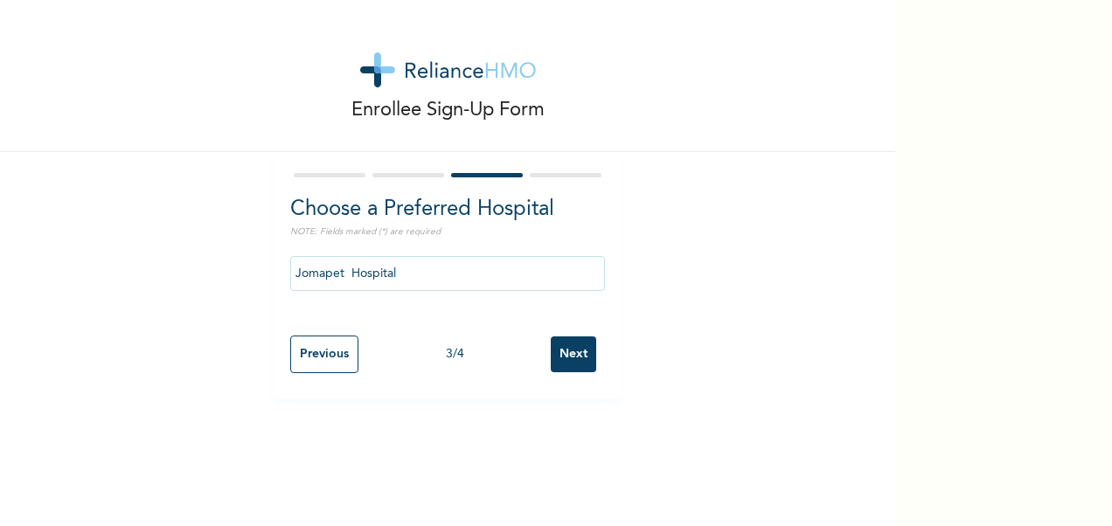
click at [569, 357] on input "Next" at bounding box center [573, 354] width 45 height 36
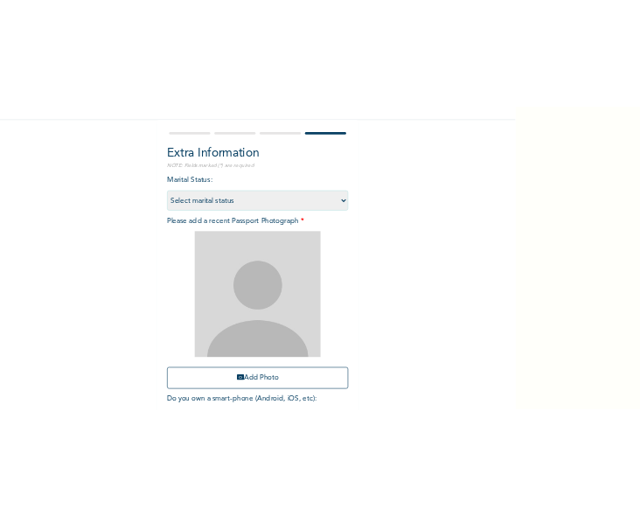
scroll to position [241, 0]
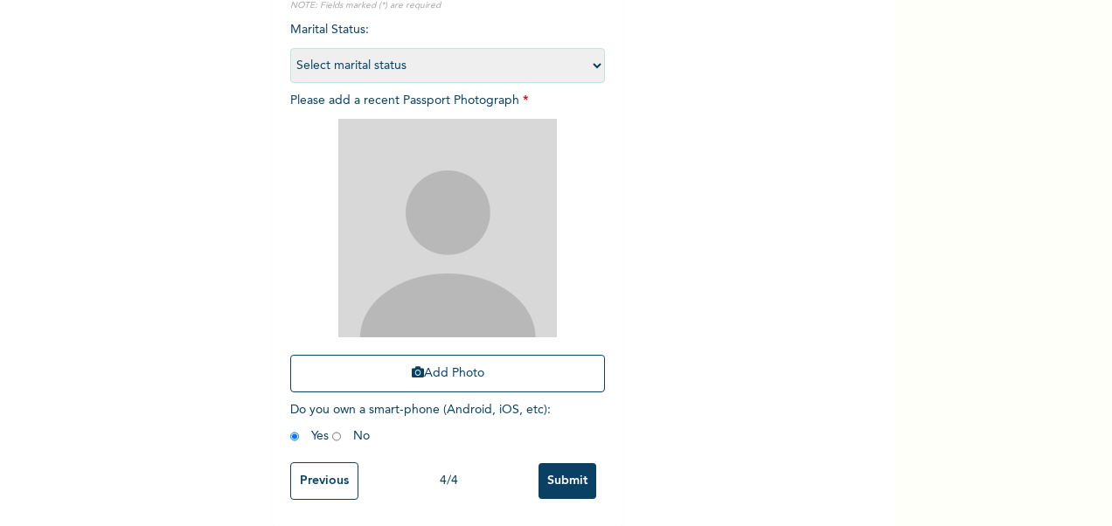
click at [834, 194] on div "Enrollee Sign-Up Form Extra Information NOTE: Fields marked (*) are required Ma…" at bounding box center [447, 150] width 895 height 752
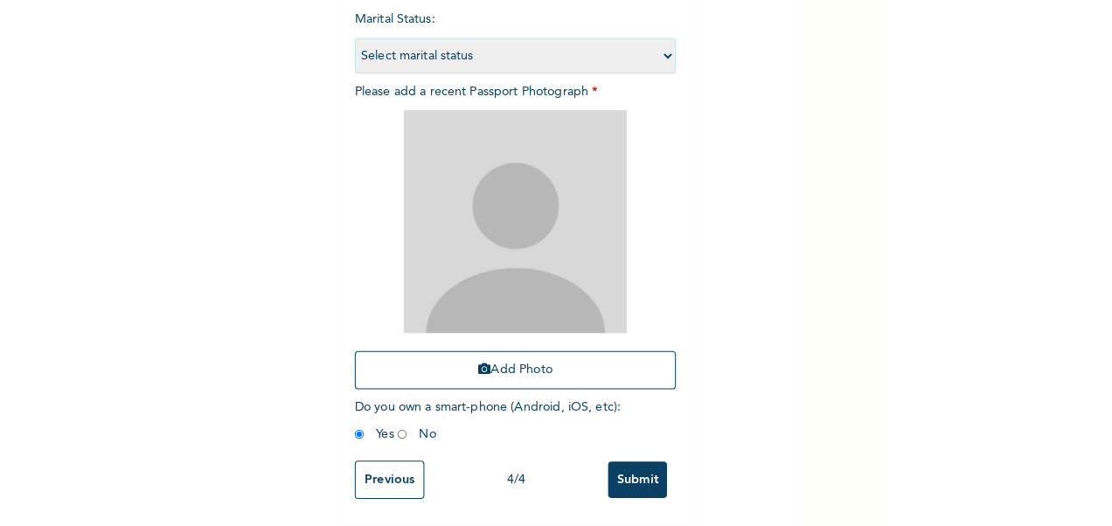
scroll to position [213, 0]
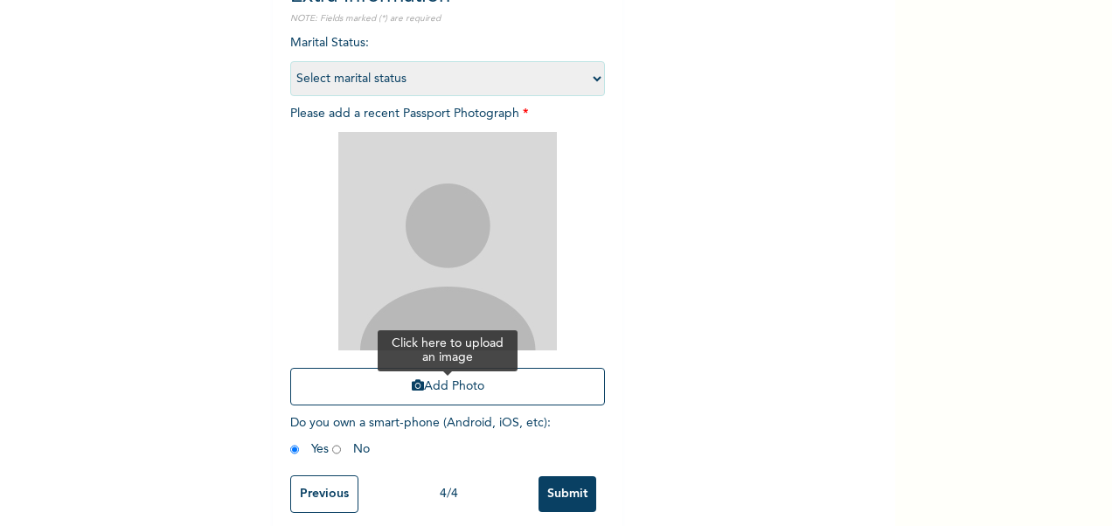
click at [442, 384] on button "Add Photo" at bounding box center [447, 387] width 315 height 38
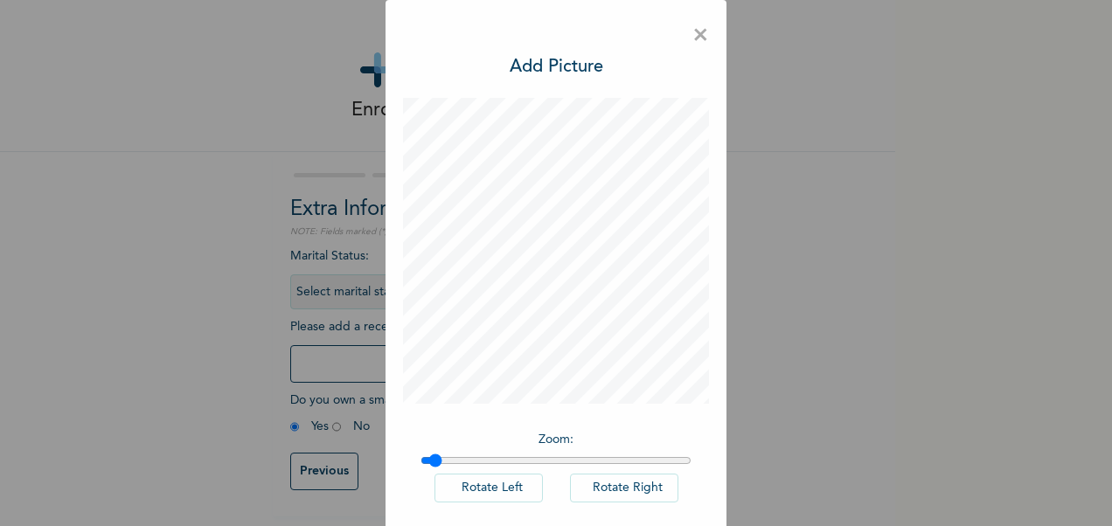
type input "1"
drag, startPoint x: 420, startPoint y: 464, endPoint x: 367, endPoint y: 467, distance: 53.4
click at [420, 467] on input "range" at bounding box center [555, 461] width 271 height 14
drag, startPoint x: 886, startPoint y: 417, endPoint x: 873, endPoint y: 337, distance: 80.6
click at [873, 337] on div "× Add Picture Zoom : Rotate Left Rotate Right DONE" at bounding box center [556, 263] width 1112 height 526
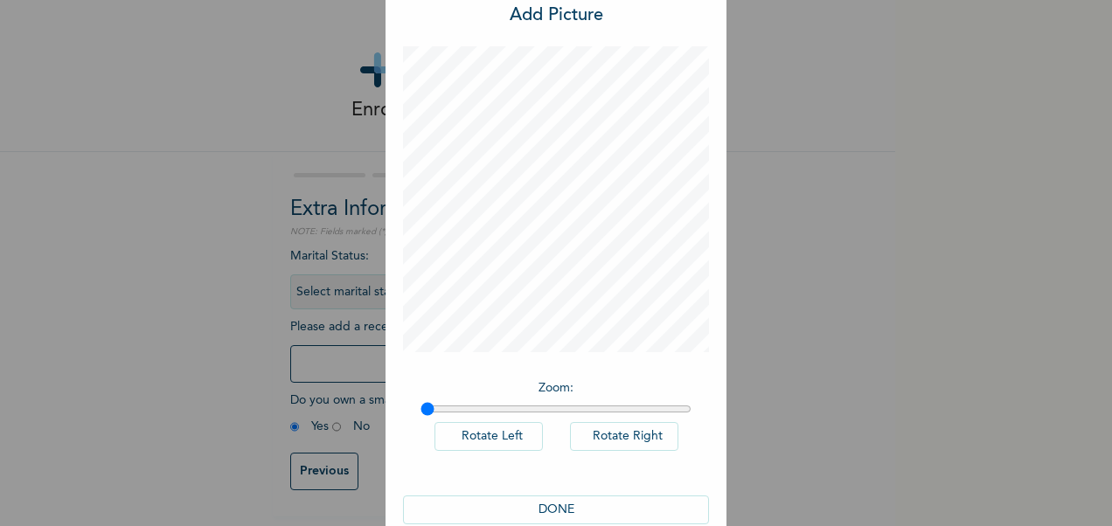
scroll to position [63, 0]
click at [498, 493] on button "DONE" at bounding box center [556, 498] width 306 height 29
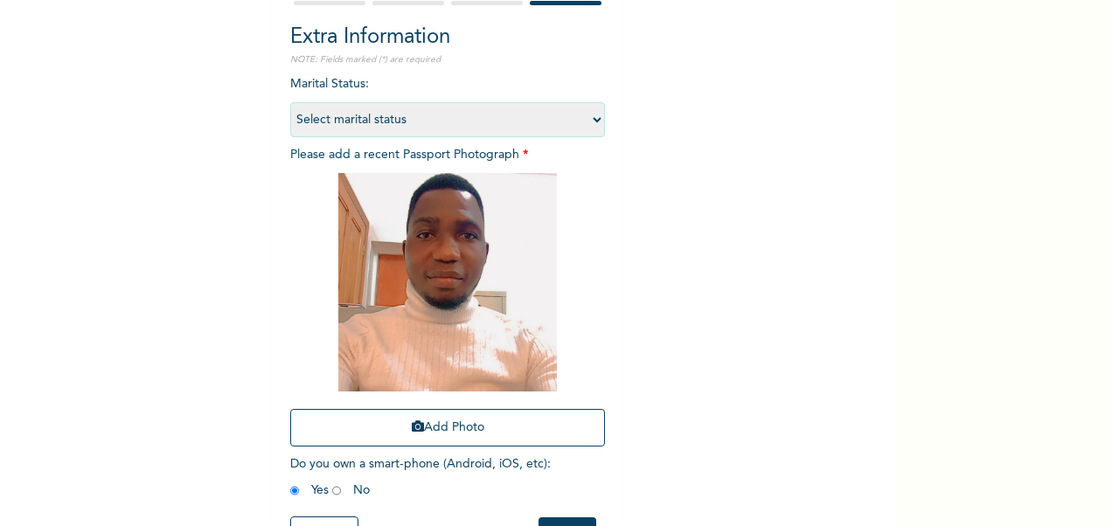
scroll to position [241, 0]
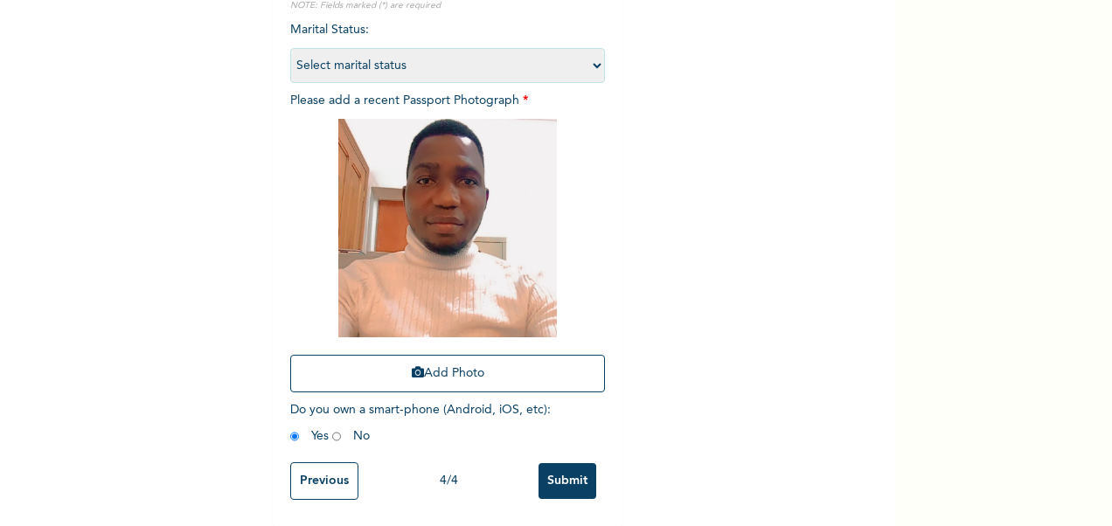
click at [315, 468] on input "Previous" at bounding box center [324, 481] width 68 height 38
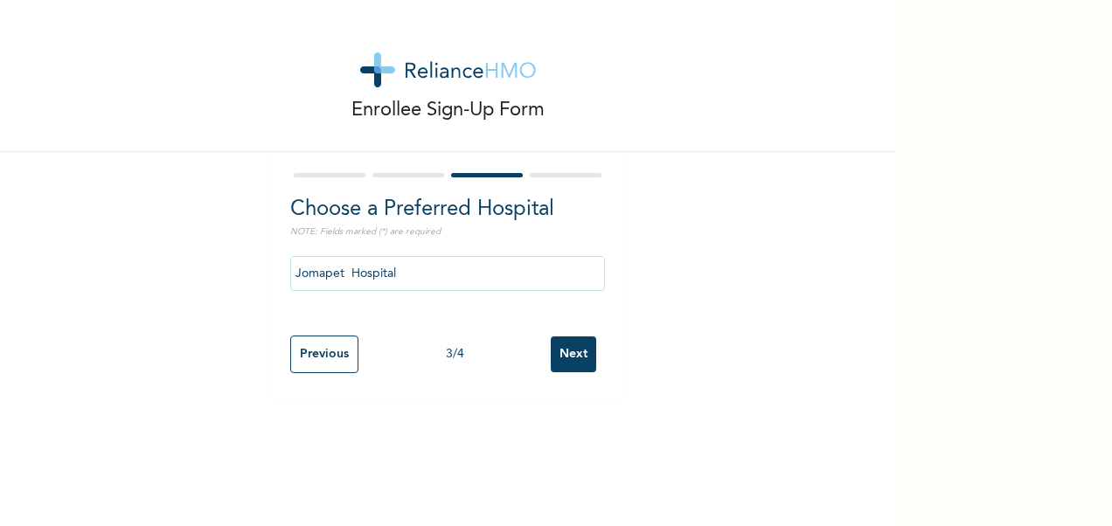
scroll to position [0, 0]
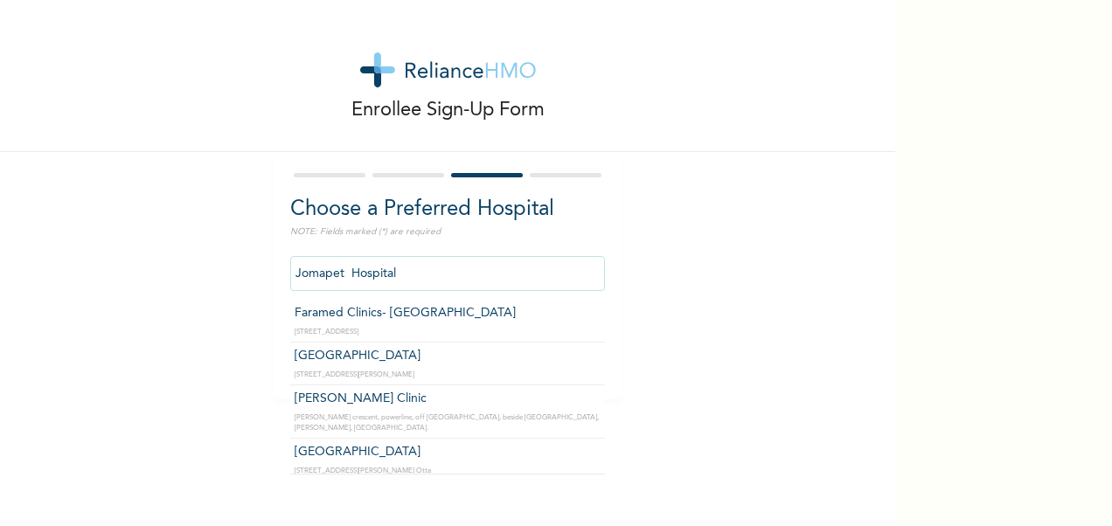
click at [405, 279] on input "Jomapet Hospital" at bounding box center [447, 273] width 315 height 35
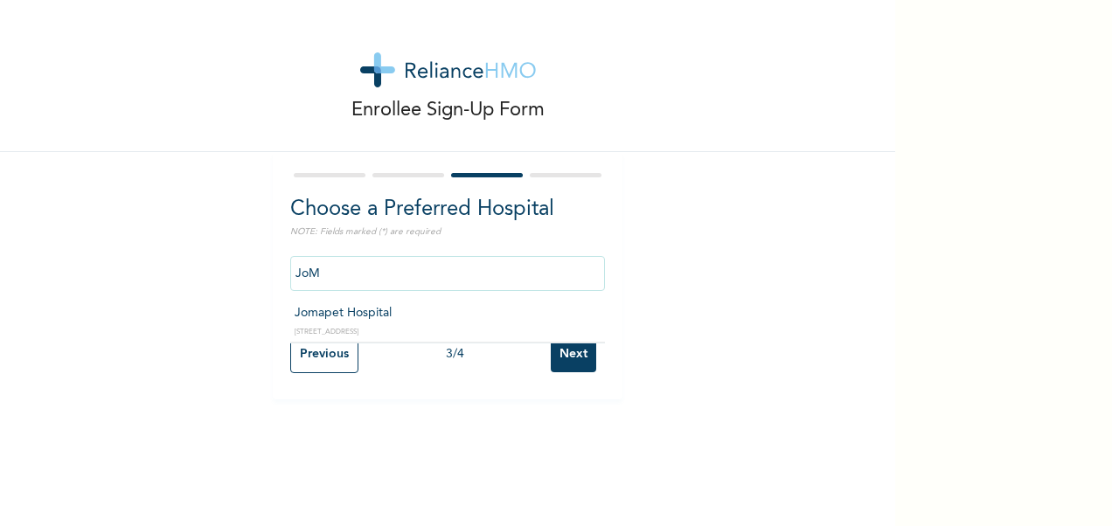
type input "Jomapet Hospital"
click at [570, 348] on input "Next" at bounding box center [573, 354] width 45 height 36
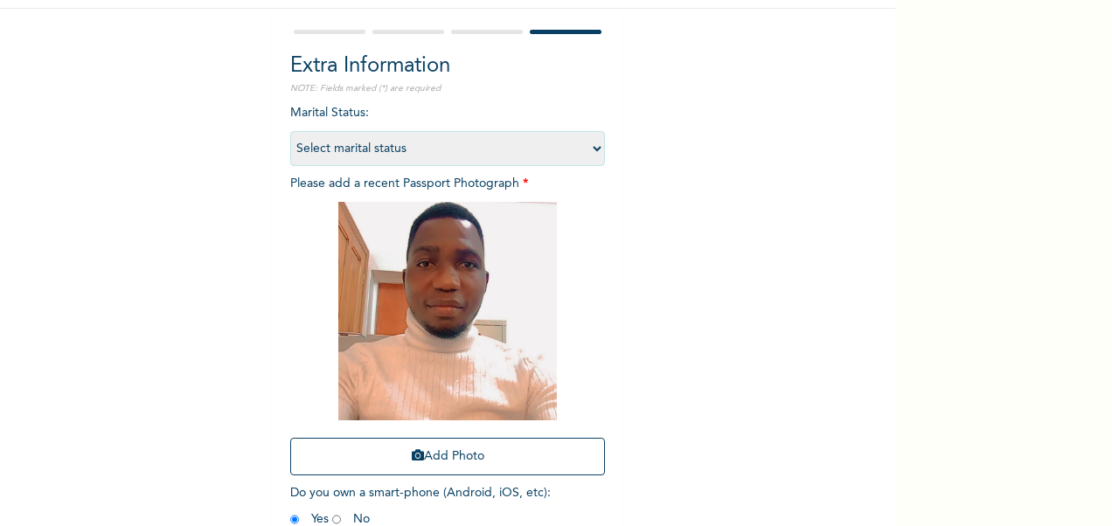
scroll to position [241, 0]
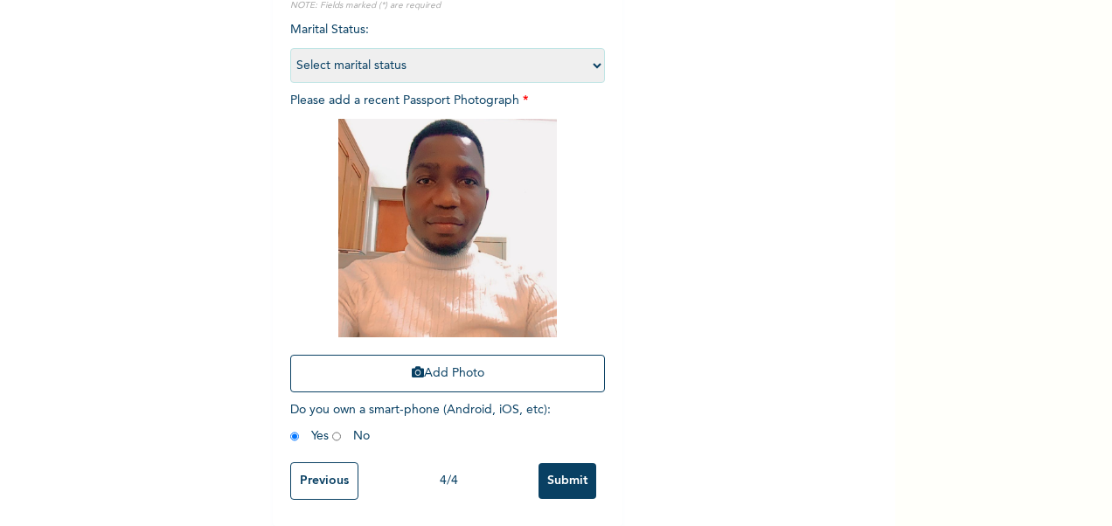
click at [316, 462] on input "Previous" at bounding box center [324, 481] width 68 height 38
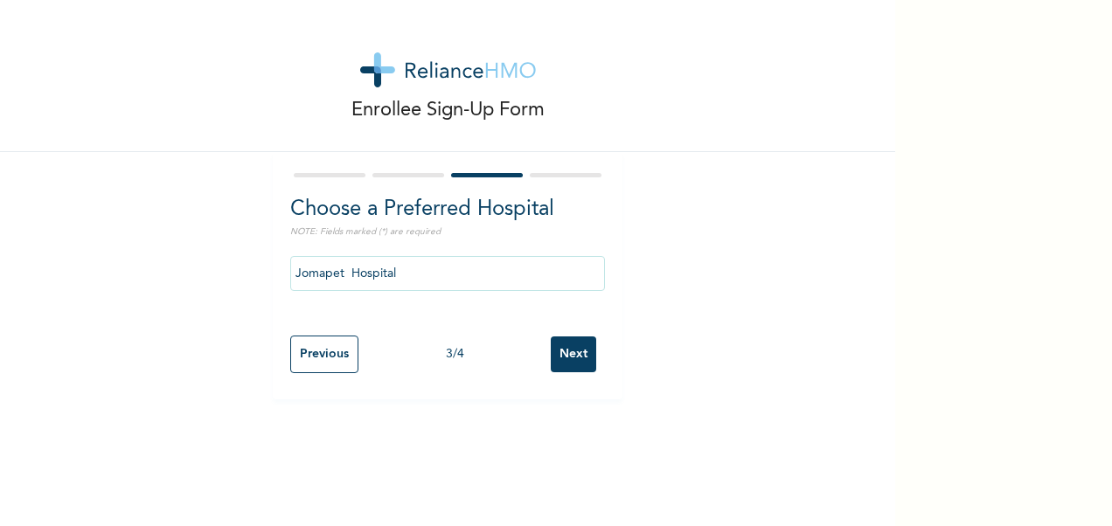
click at [317, 343] on input "Previous" at bounding box center [324, 355] width 68 height 38
select select "28"
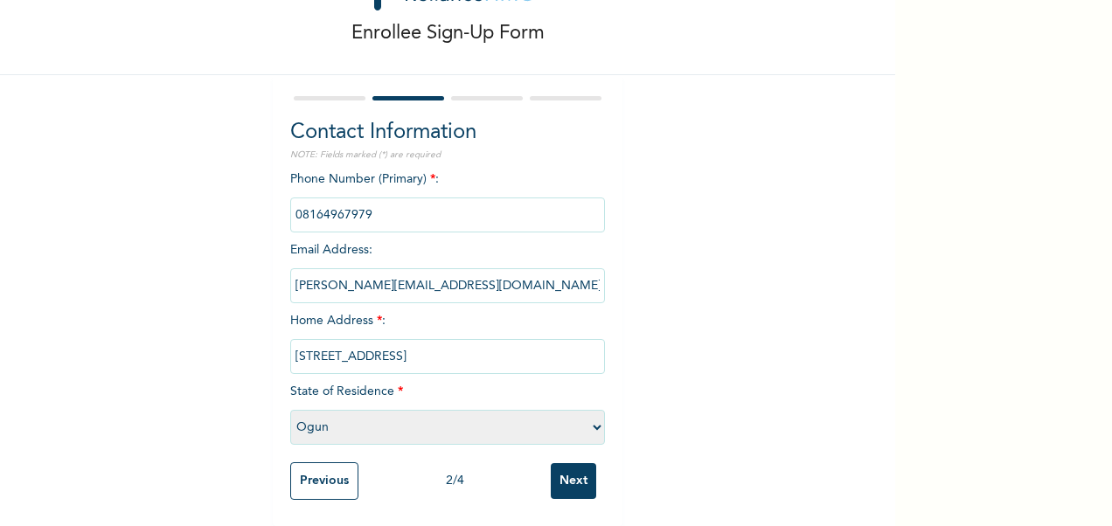
scroll to position [93, 0]
click at [567, 467] on input "Next" at bounding box center [573, 481] width 45 height 36
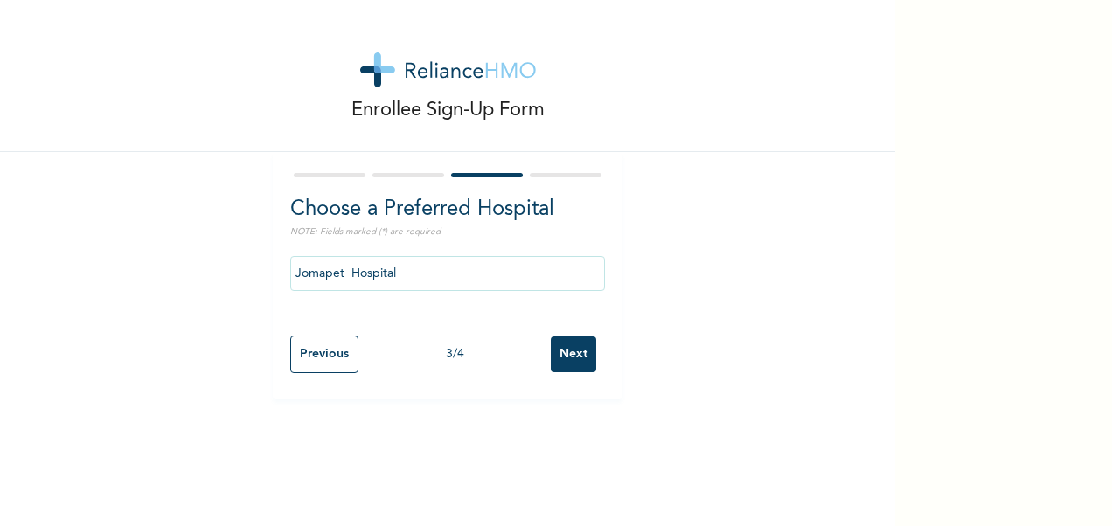
click at [557, 361] on input "Next" at bounding box center [573, 354] width 45 height 36
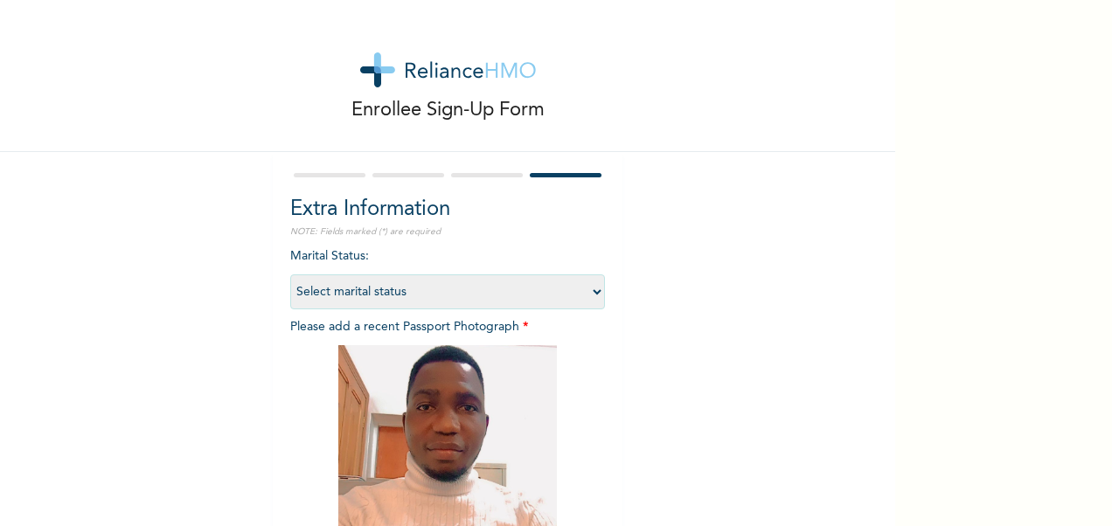
drag, startPoint x: 880, startPoint y: 267, endPoint x: 881, endPoint y: 301, distance: 34.1
click at [881, 301] on div "Enrollee Sign-Up Form Extra Information NOTE: Fields marked (*) are required Ma…" at bounding box center [447, 263] width 895 height 526
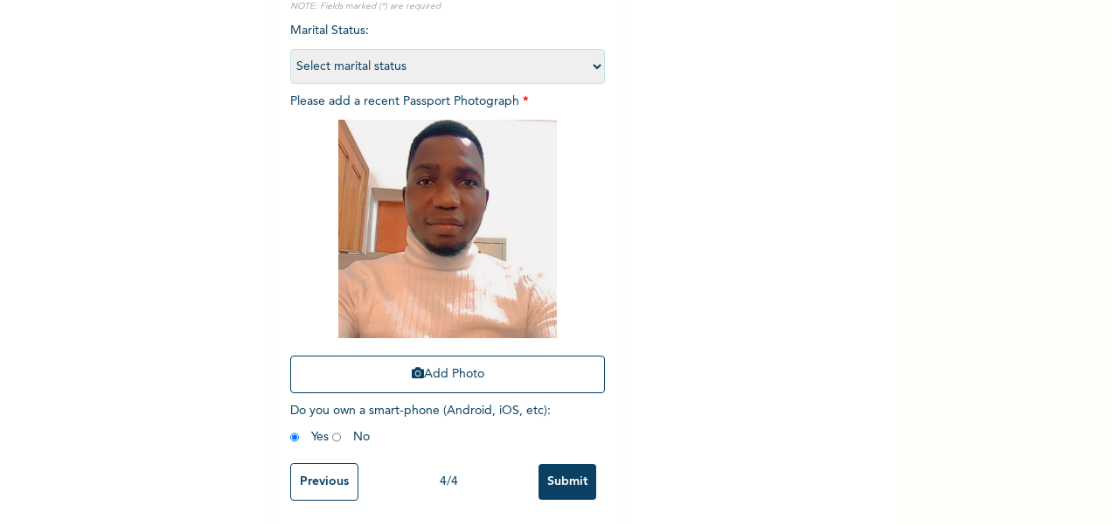
scroll to position [241, 0]
click at [573, 468] on input "Submit" at bounding box center [567, 481] width 58 height 36
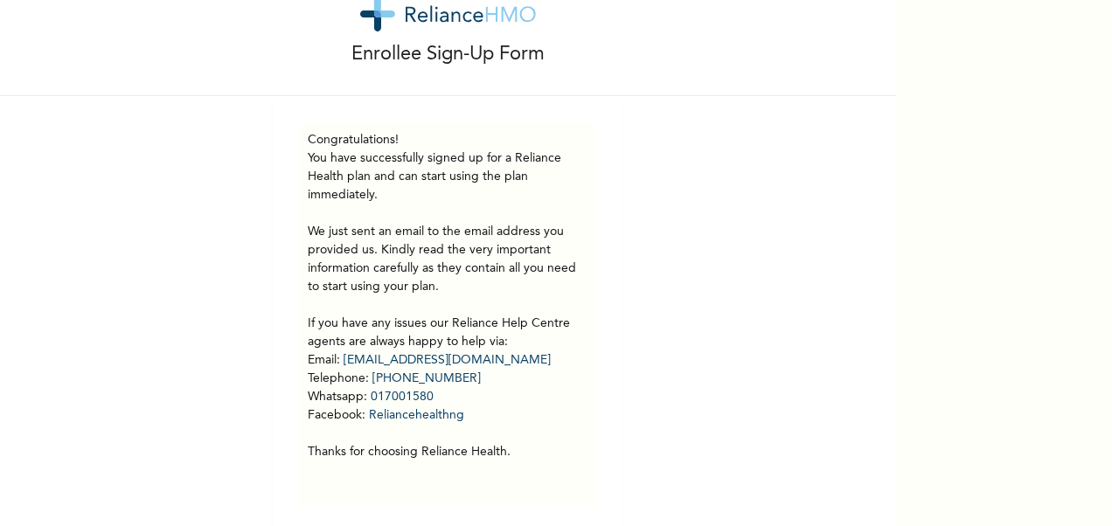
scroll to position [76, 0]
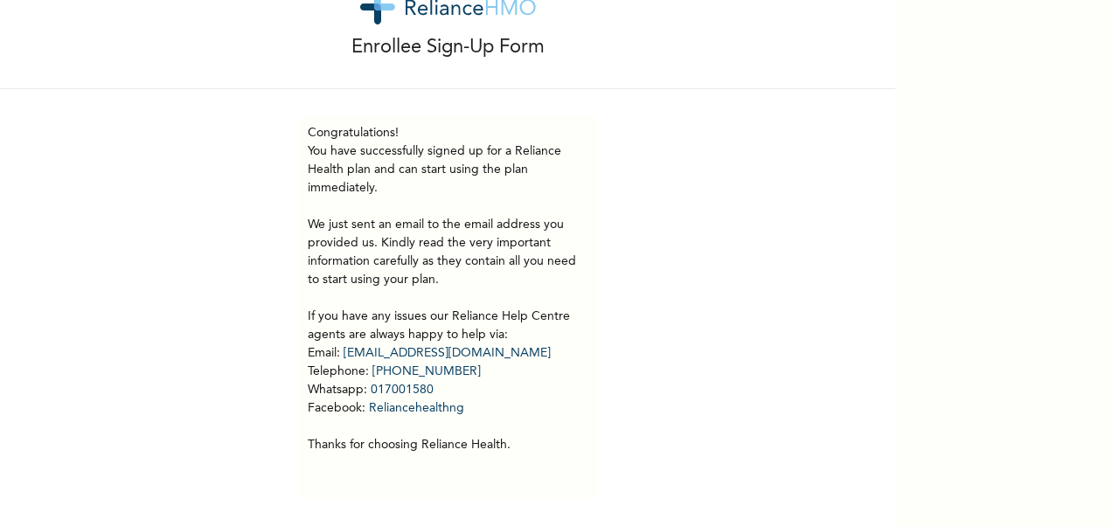
click at [727, 281] on div "Enrollee Sign-Up Form Congratulations! You have successfully signed up for a Re…" at bounding box center [447, 231] width 895 height 589
